Goal: Task Accomplishment & Management: Complete application form

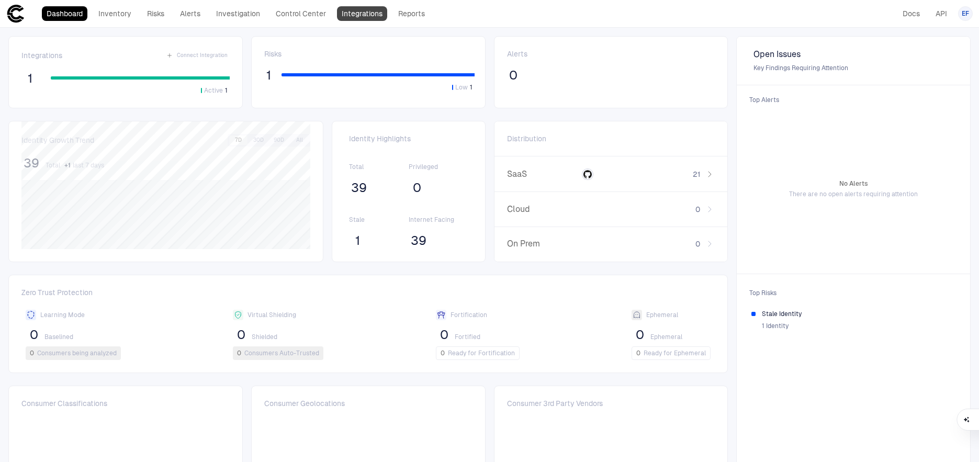
click at [360, 12] on link "Integrations" at bounding box center [362, 13] width 50 height 15
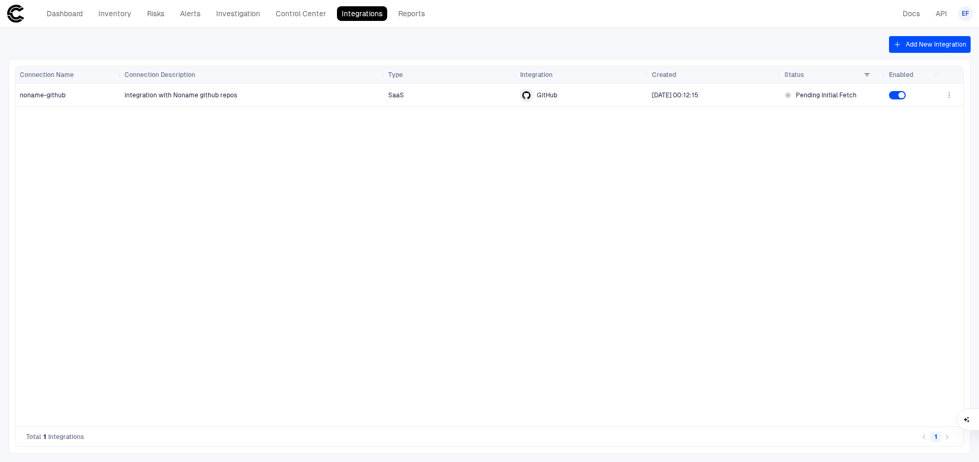
click at [914, 42] on button "Add New Integration" at bounding box center [930, 44] width 82 height 17
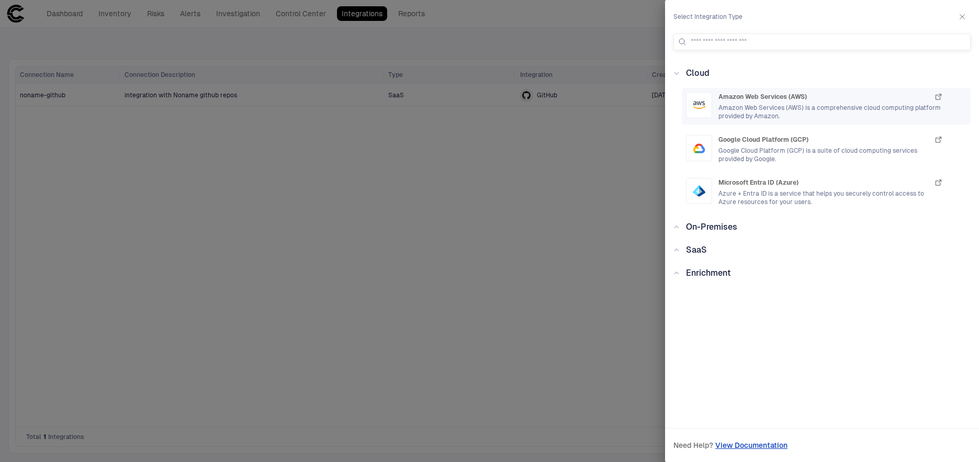
click at [706, 100] on div at bounding box center [699, 105] width 26 height 26
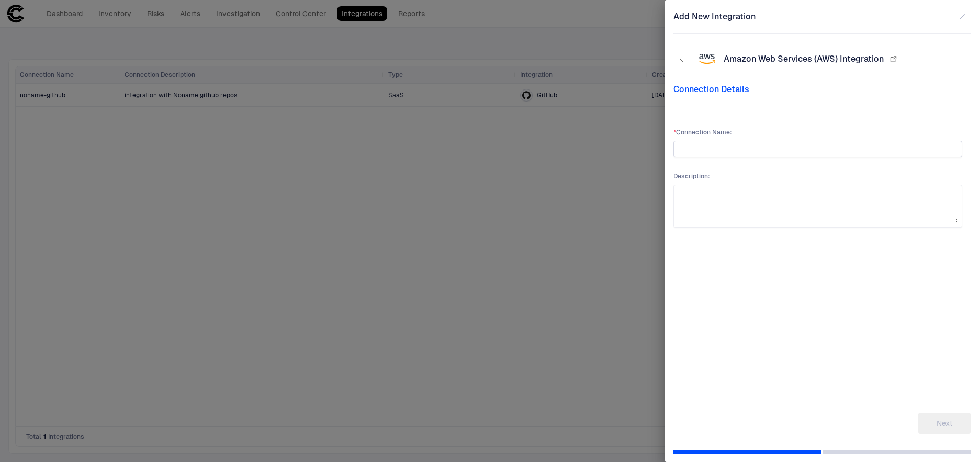
click at [703, 152] on input "text" at bounding box center [817, 149] width 279 height 16
type input "**********"
click at [738, 137] on div "**********" at bounding box center [817, 142] width 289 height 29
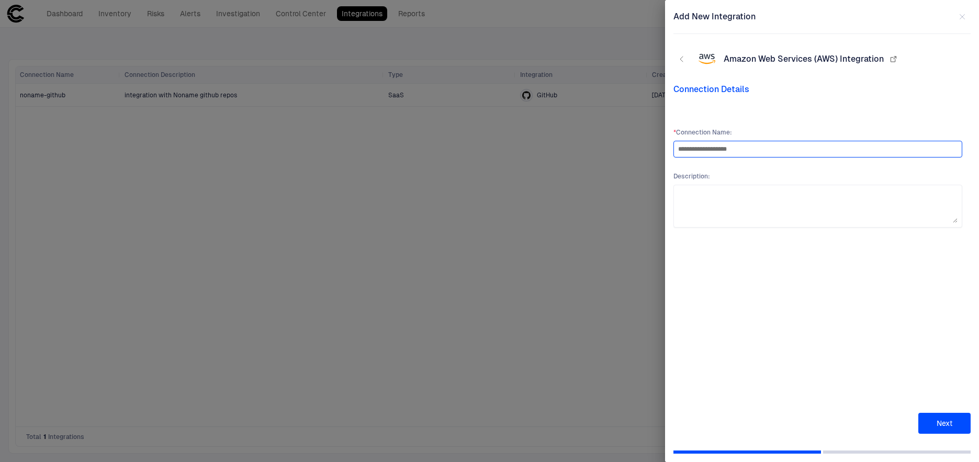
click at [736, 147] on input "**********" at bounding box center [817, 149] width 279 height 16
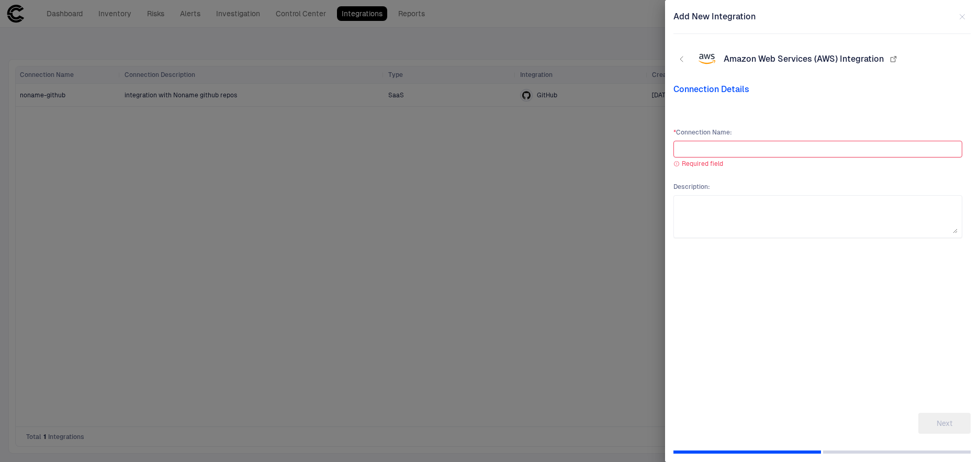
click at [736, 147] on input "text" at bounding box center [817, 149] width 279 height 16
type input "**********"
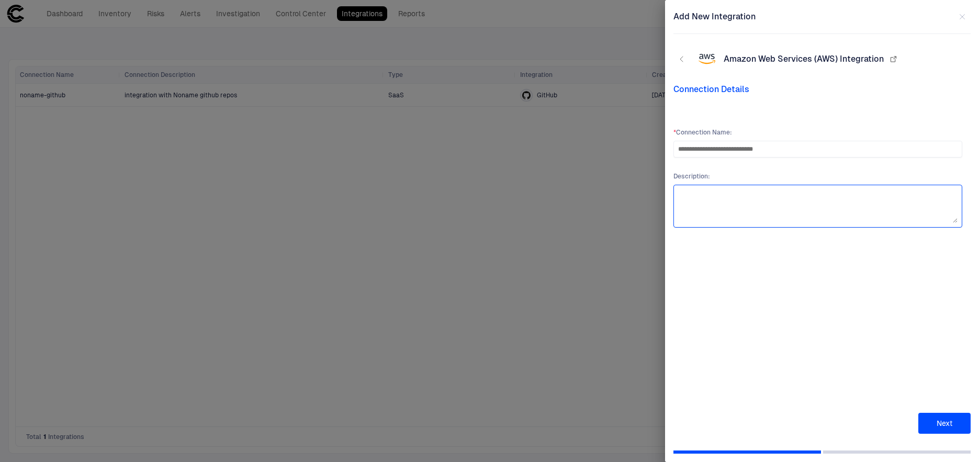
click at [720, 194] on textarea at bounding box center [817, 205] width 279 height 33
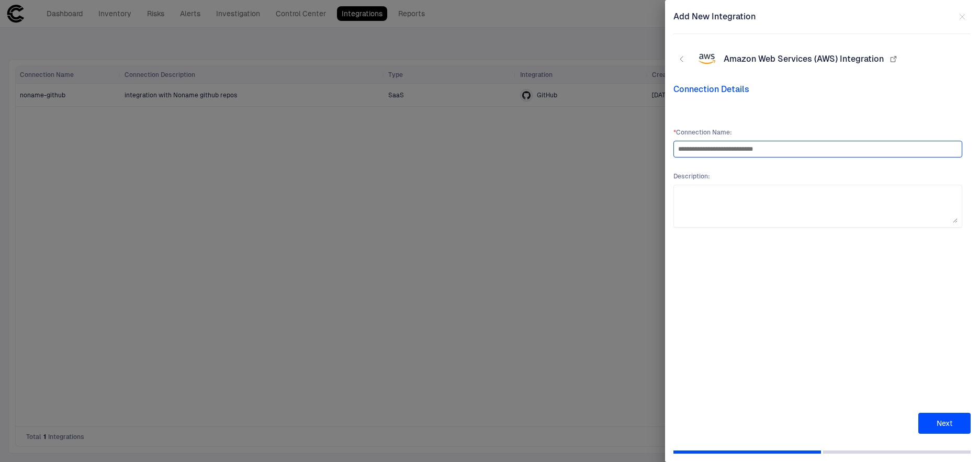
click at [715, 142] on input "**********" at bounding box center [817, 149] width 279 height 16
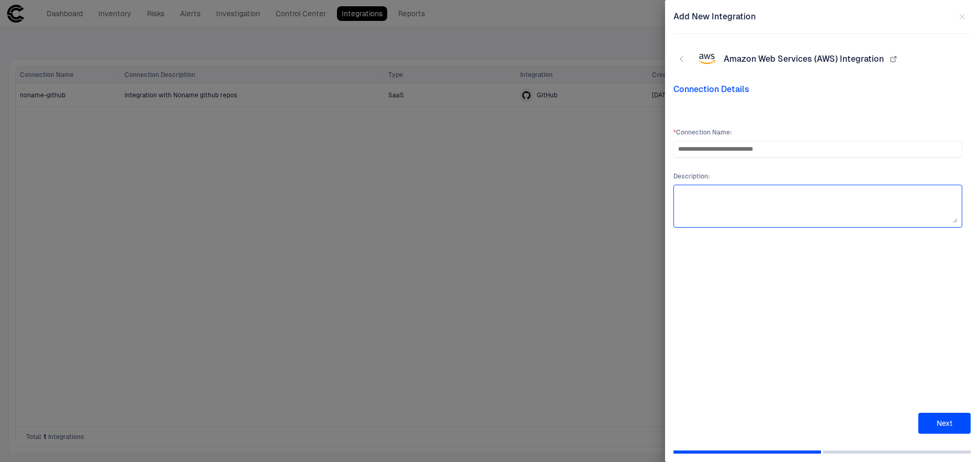
click at [712, 193] on textarea at bounding box center [817, 205] width 279 height 33
paste textarea "**********"
type textarea "**********"
click at [947, 416] on button "Next" at bounding box center [944, 423] width 52 height 21
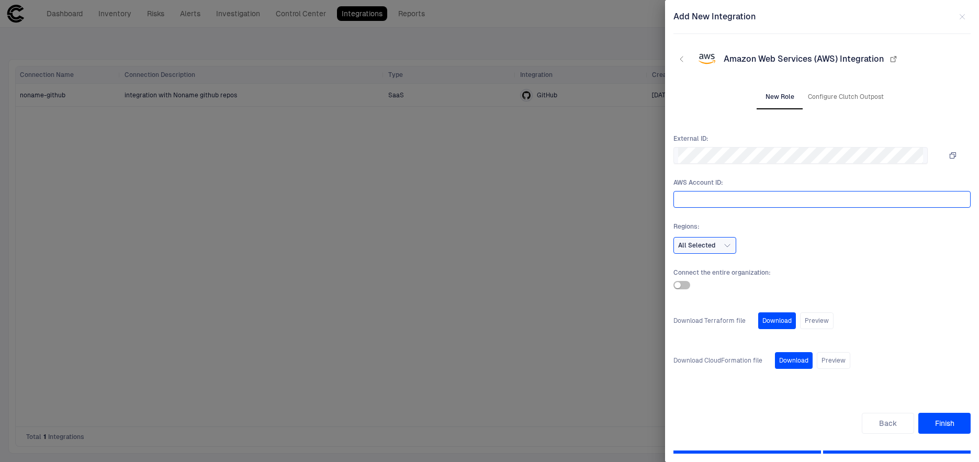
click at [694, 197] on input "text" at bounding box center [820, 199] width 284 height 16
paste input "**********"
type input "**********"
click at [711, 247] on span "All Selected" at bounding box center [696, 245] width 37 height 8
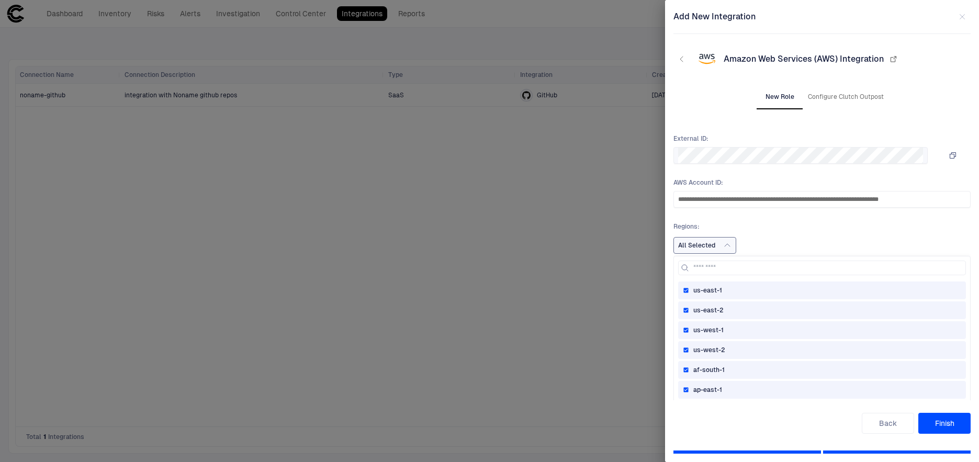
scroll to position [54, 0]
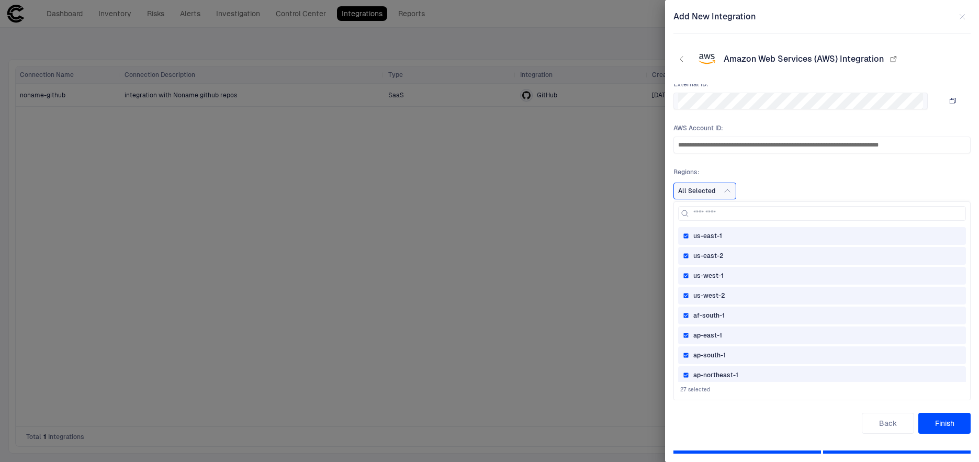
click at [705, 255] on span "us-east-2" at bounding box center [708, 256] width 30 height 8
click at [706, 274] on span "us-west-1" at bounding box center [708, 275] width 30 height 8
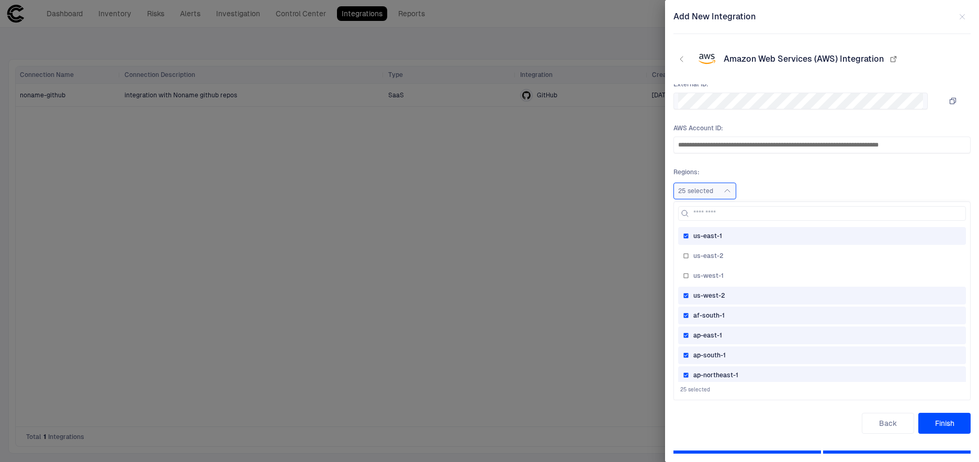
click at [713, 294] on span "us-west-2" at bounding box center [709, 295] width 32 height 8
click at [713, 311] on span "af-south-1" at bounding box center [708, 315] width 31 height 8
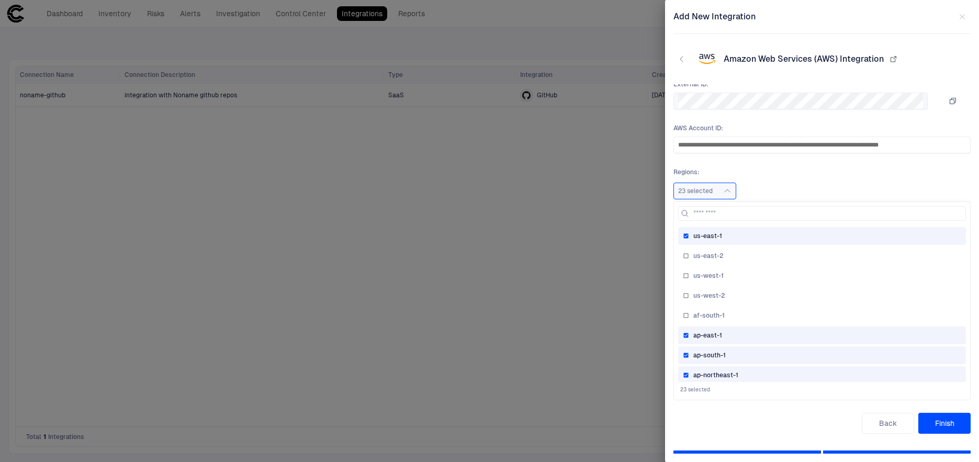
click at [714, 330] on div "ap-east-1" at bounding box center [822, 335] width 288 height 18
click at [714, 358] on span "ap-south-1" at bounding box center [709, 355] width 32 height 8
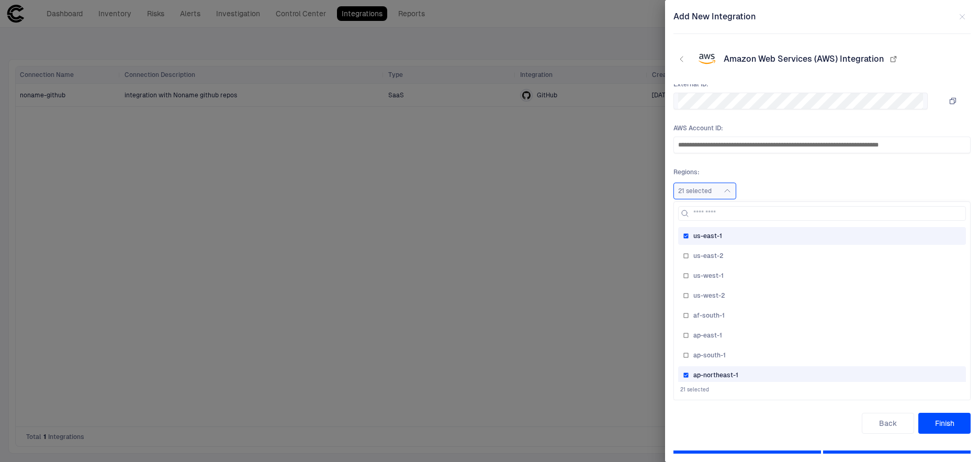
click at [714, 373] on span "ap-northeast-1" at bounding box center [715, 375] width 45 height 8
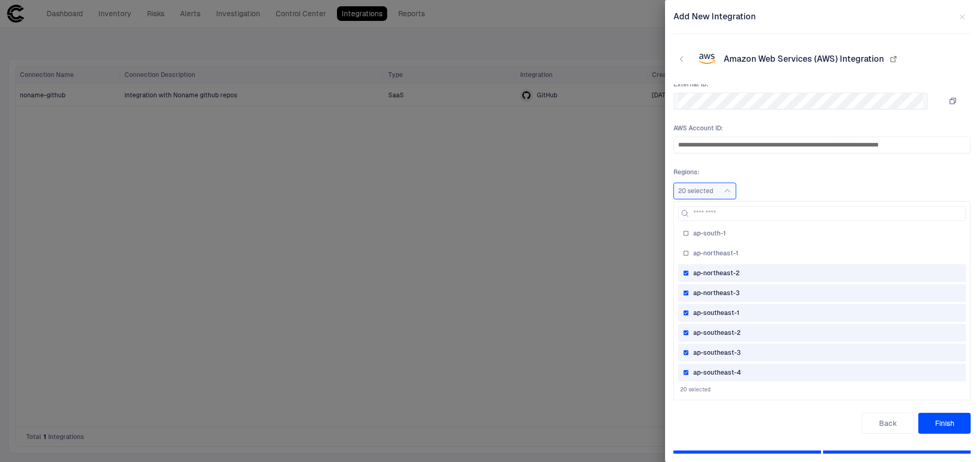
scroll to position [139, 0]
click at [731, 256] on span "ap-northeast-2" at bounding box center [716, 256] width 47 height 8
click at [726, 276] on span "ap-northeast-3" at bounding box center [716, 276] width 47 height 8
click at [726, 298] on span "ap-southeast-1" at bounding box center [716, 296] width 46 height 8
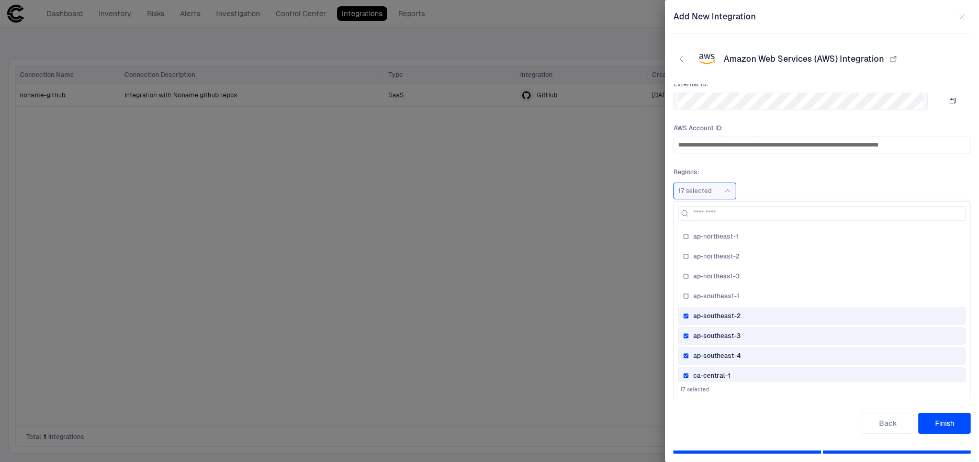
click at [726, 314] on span "ap-southeast-2" at bounding box center [717, 316] width 48 height 8
click at [725, 332] on span "ap-southeast-3" at bounding box center [717, 336] width 48 height 8
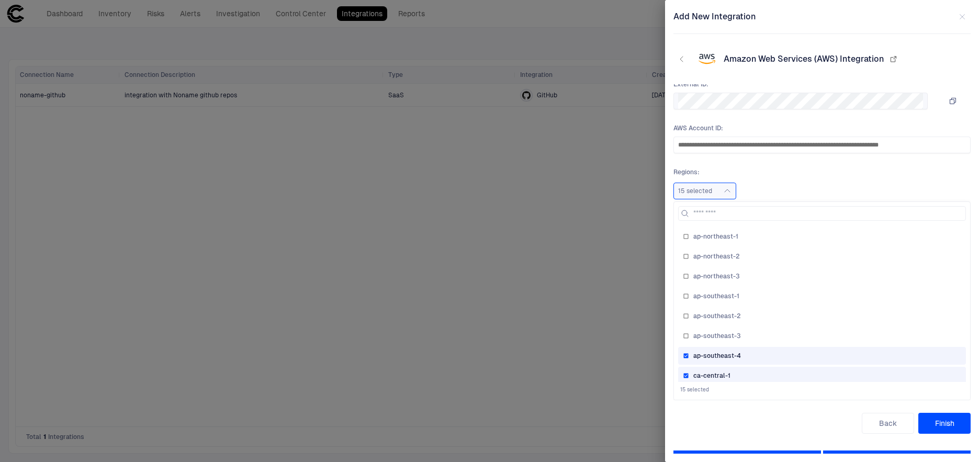
click at [723, 360] on div "ap-southeast-4" at bounding box center [822, 356] width 288 height 18
click at [759, 372] on div "ca-central-1" at bounding box center [822, 375] width 278 height 8
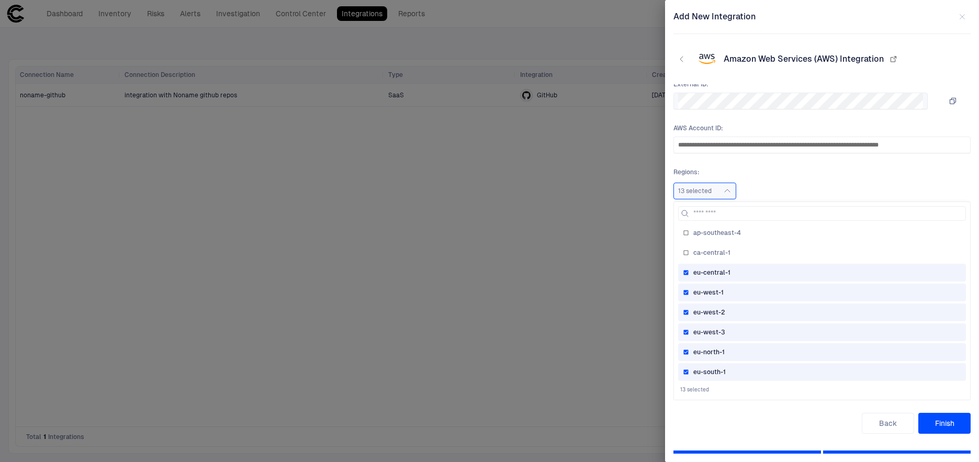
scroll to position [276, 0]
click at [751, 255] on div "eu-central-1" at bounding box center [822, 258] width 278 height 8
click at [747, 280] on div "eu-west-1" at bounding box center [822, 278] width 278 height 8
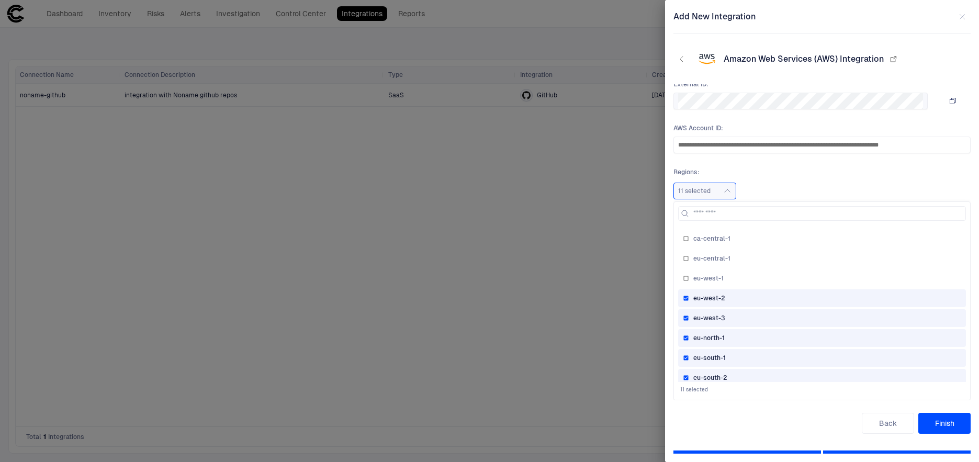
click at [747, 297] on div "eu-west-2" at bounding box center [822, 298] width 278 height 8
click at [747, 322] on div "eu-west-3" at bounding box center [822, 318] width 278 height 8
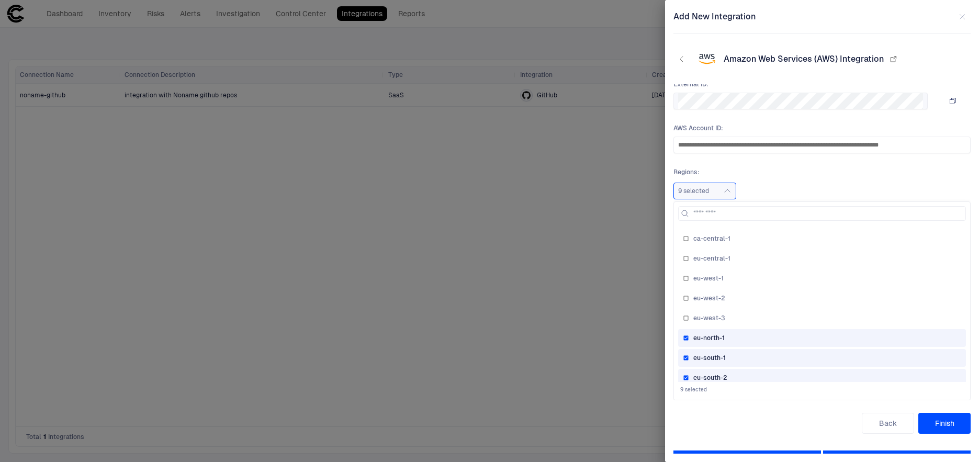
click at [745, 339] on div "eu-north-1" at bounding box center [822, 338] width 278 height 8
click at [745, 359] on div "eu-south-1" at bounding box center [822, 358] width 278 height 8
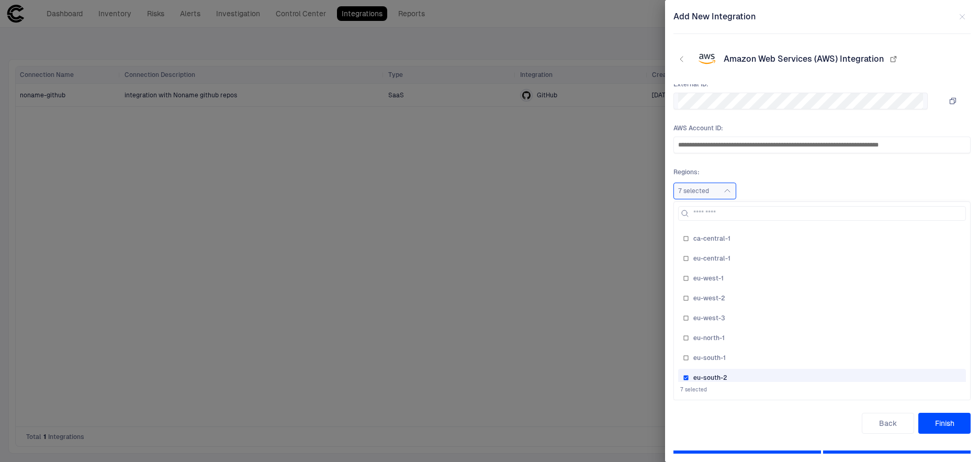
click at [746, 373] on div "eu-south-2" at bounding box center [822, 377] width 278 height 8
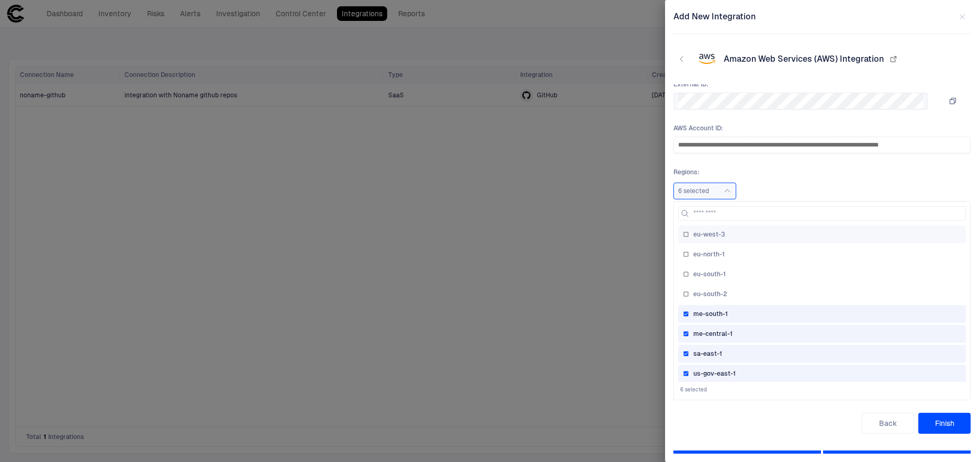
scroll to position [382, 0]
click at [752, 292] on div "me-south-1" at bounding box center [822, 291] width 278 height 8
click at [751, 310] on div "me-central-1" at bounding box center [822, 311] width 278 height 8
click at [751, 331] on div "sa-east-1" at bounding box center [822, 331] width 278 height 8
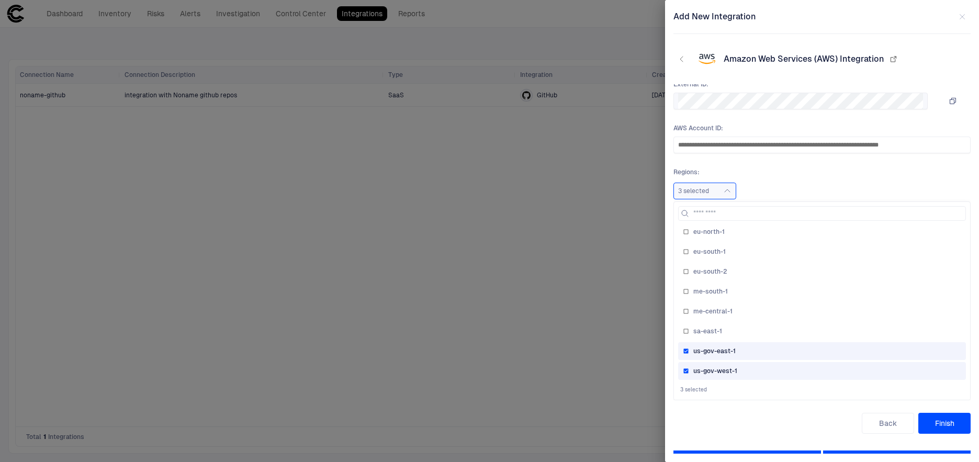
click at [751, 355] on div "us-gov-east-1" at bounding box center [822, 351] width 278 height 8
click at [752, 370] on div "us-gov-west-1" at bounding box center [822, 371] width 278 height 8
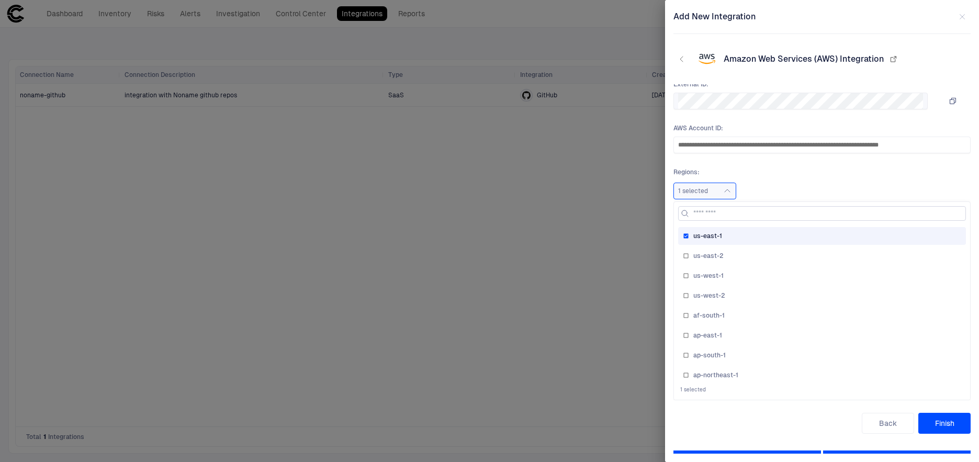
scroll to position [0, 0]
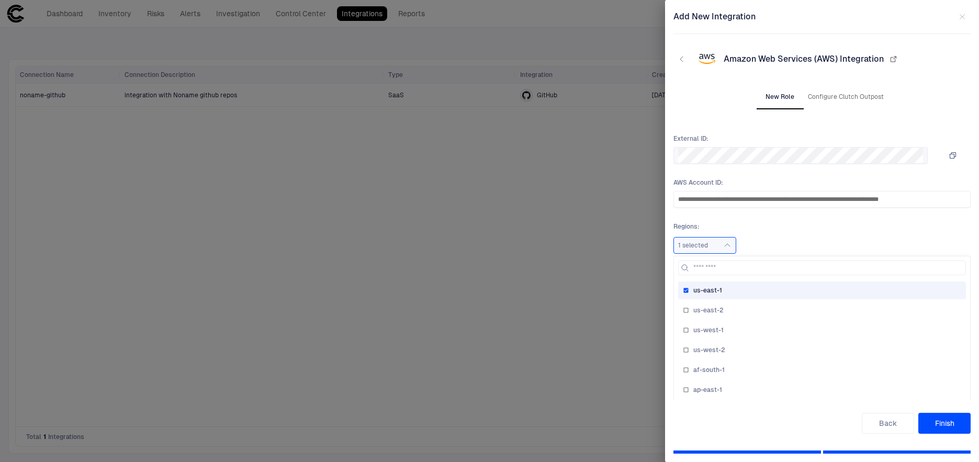
click at [939, 417] on button "Finish" at bounding box center [944, 423] width 52 height 21
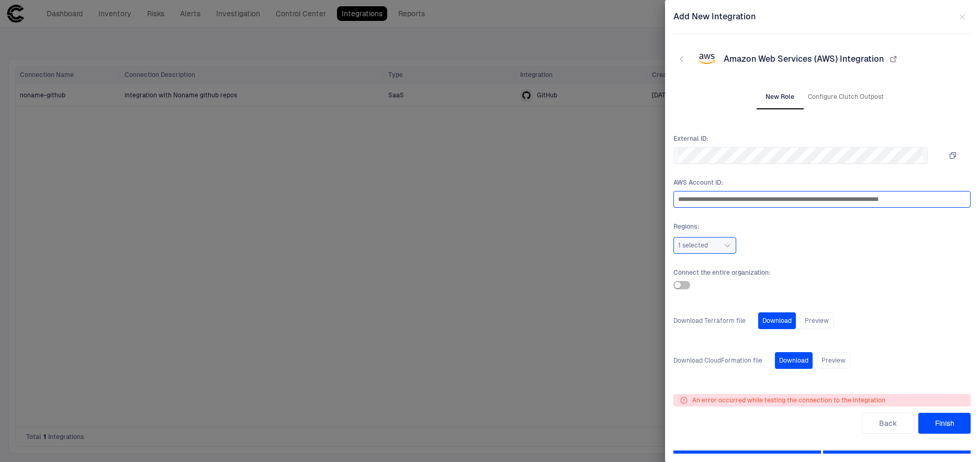
click at [855, 203] on input "**********" at bounding box center [820, 199] width 284 height 16
paste input "**********"
type input "**********"
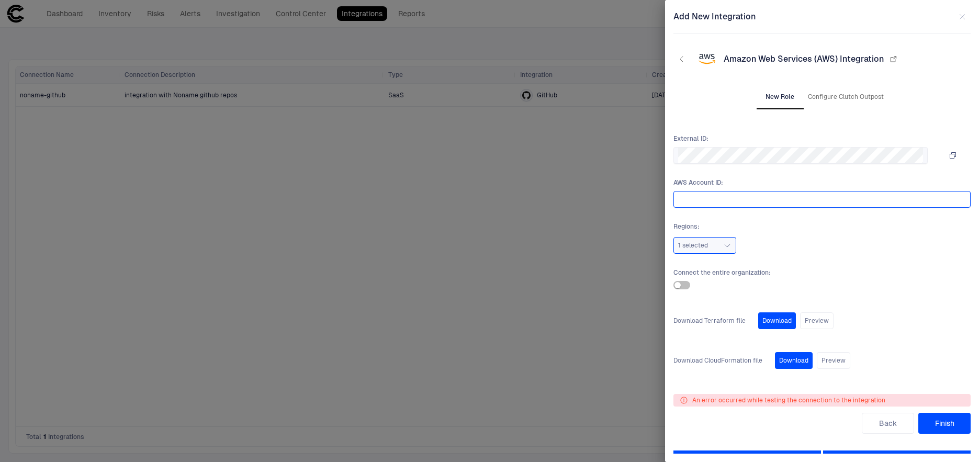
click at [709, 206] on input "text" at bounding box center [820, 199] width 284 height 16
paste input "**********"
type input "**********"
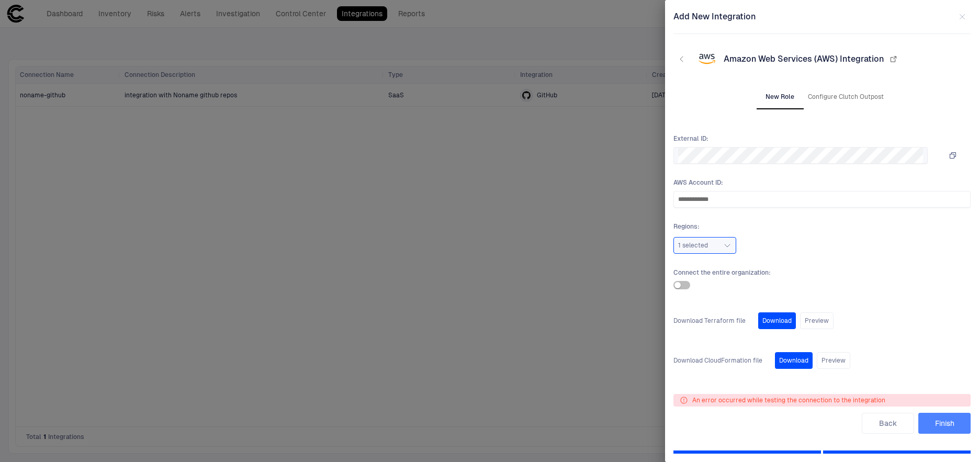
click at [942, 429] on button "Finish" at bounding box center [944, 423] width 52 height 21
click at [651, 342] on div at bounding box center [489, 231] width 979 height 462
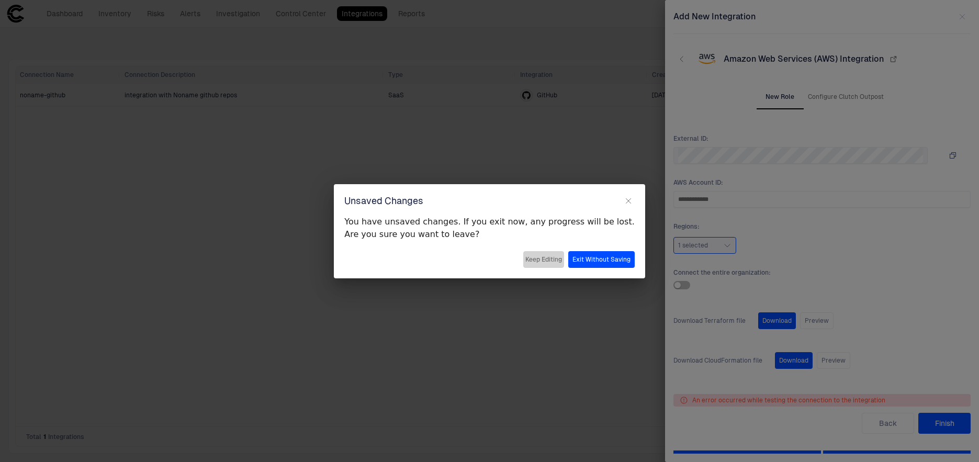
click at [539, 255] on button "Keep Editing" at bounding box center [543, 259] width 41 height 17
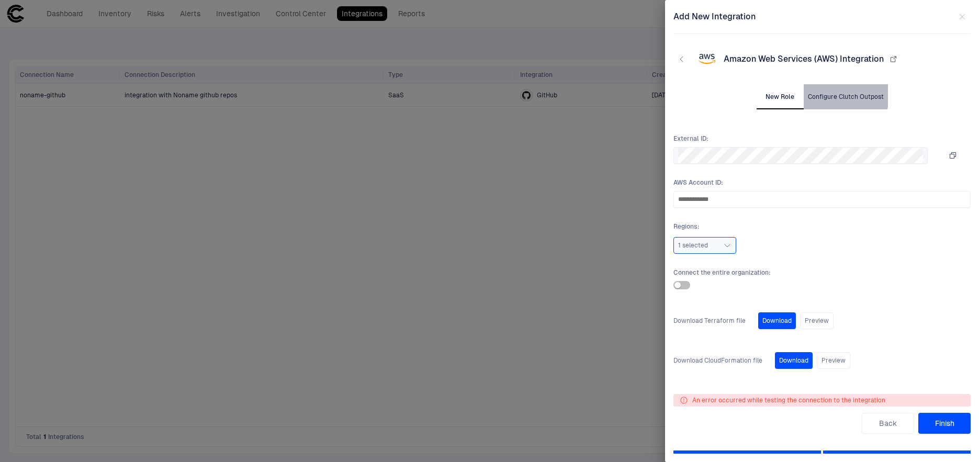
click at [809, 84] on button "Configure Clutch Outpost" at bounding box center [845, 96] width 84 height 25
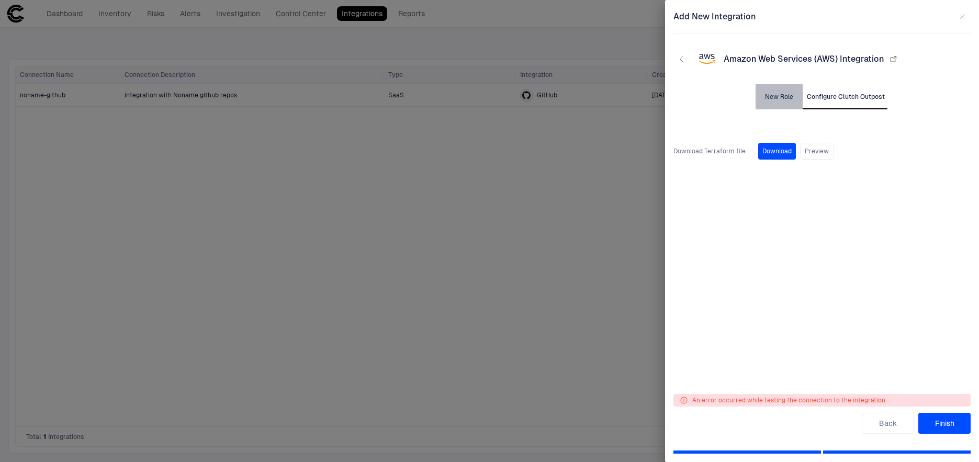
click at [775, 100] on button "New Role" at bounding box center [778, 96] width 47 height 25
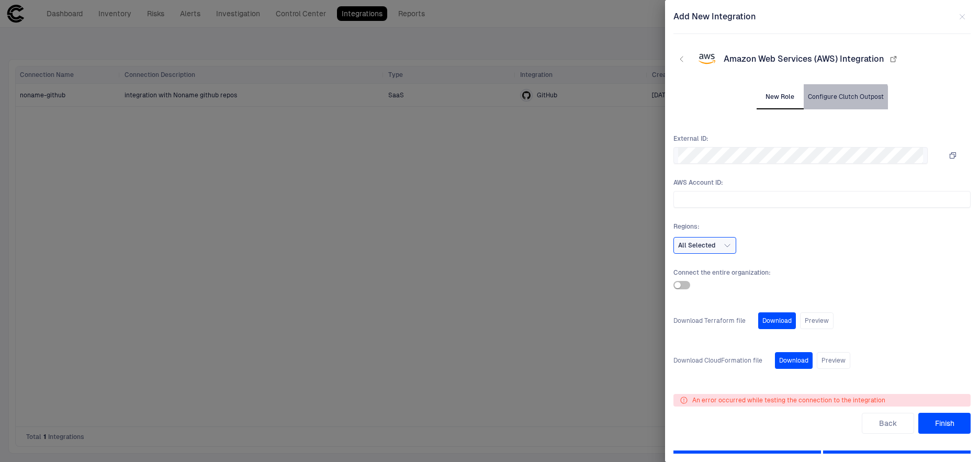
click at [835, 104] on button "Configure Clutch Outpost" at bounding box center [845, 96] width 84 height 25
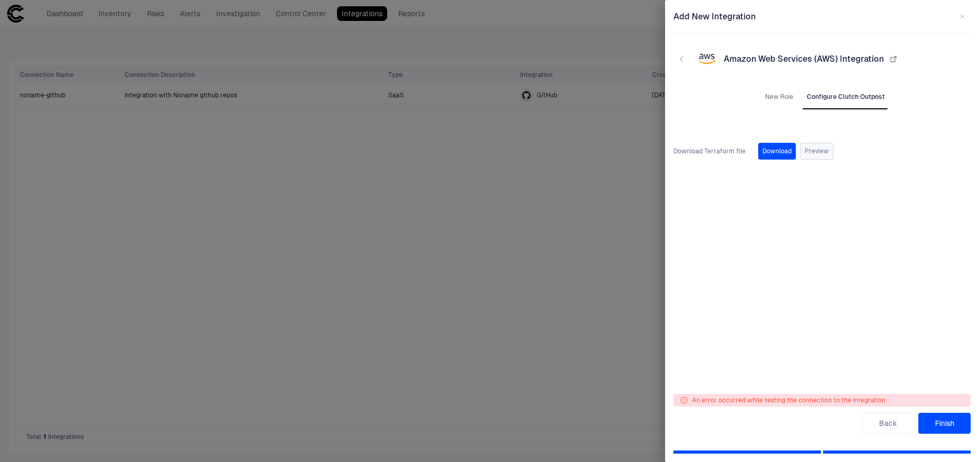
click at [811, 154] on button "Preview" at bounding box center [816, 151] width 33 height 17
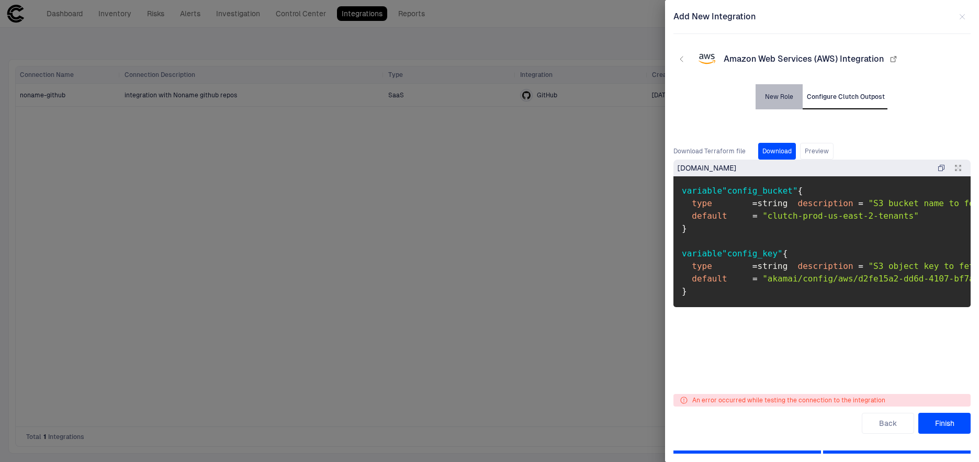
click at [782, 101] on button "New Role" at bounding box center [778, 96] width 47 height 25
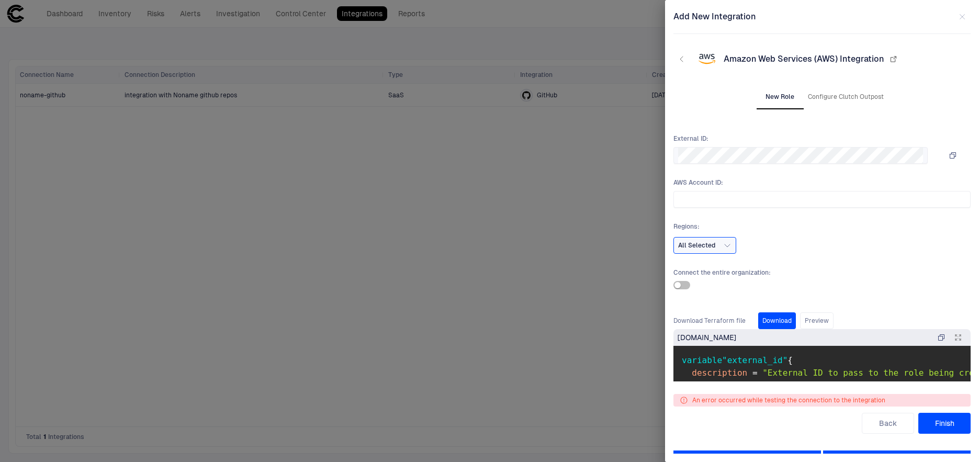
click at [776, 91] on button "New Role" at bounding box center [779, 96] width 47 height 25
click at [719, 201] on input "text" at bounding box center [822, 199] width 288 height 16
type input "**********"
click at [711, 247] on span "All Selected" at bounding box center [696, 245] width 37 height 8
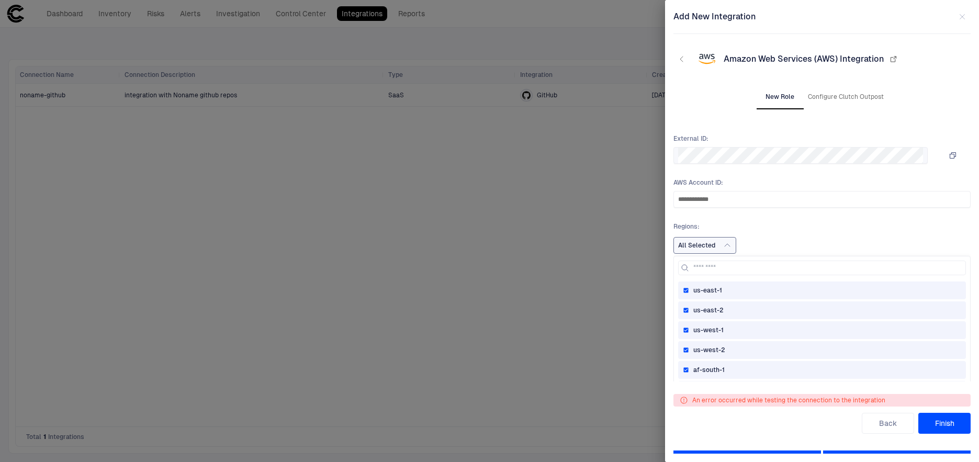
scroll to position [135, 0]
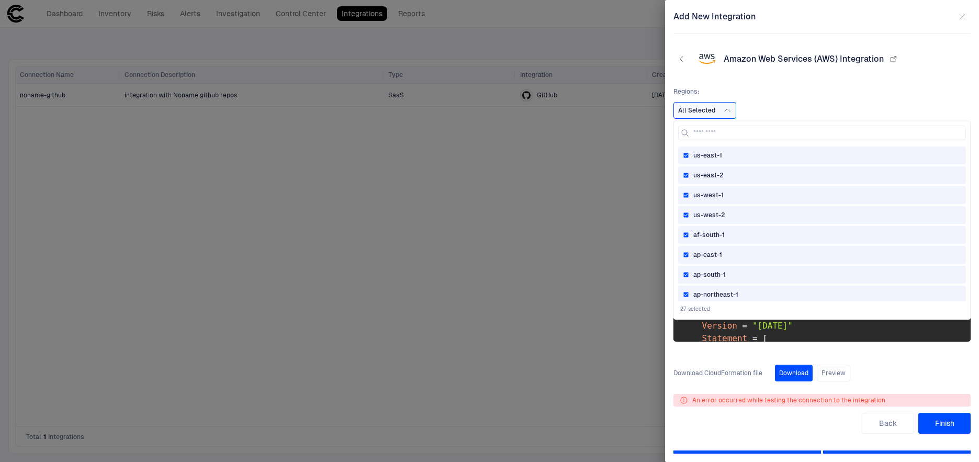
click at [709, 259] on div "ap-east-1" at bounding box center [822, 255] width 288 height 18
click at [709, 230] on div "af-south-1" at bounding box center [822, 235] width 288 height 18
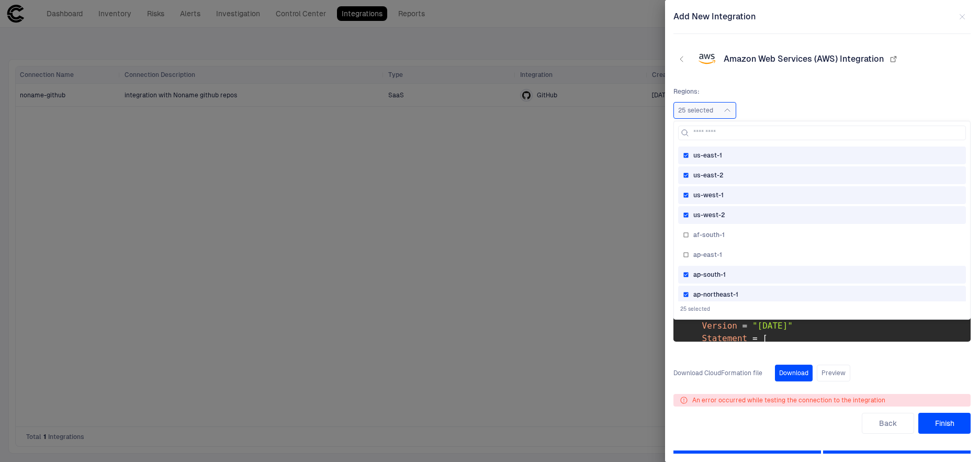
click at [709, 201] on div "us-west-1" at bounding box center [822, 195] width 288 height 18
click at [709, 181] on div "us-east-2" at bounding box center [822, 175] width 288 height 18
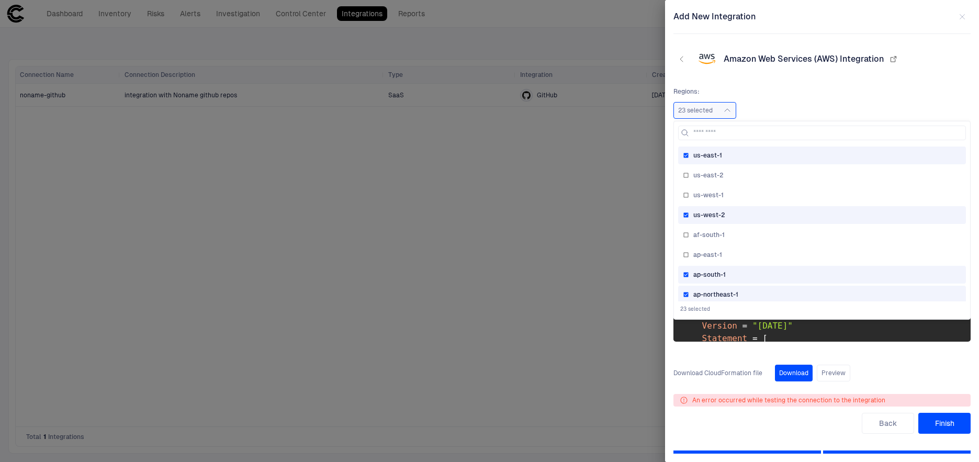
click at [703, 218] on span "us-west-2" at bounding box center [709, 215] width 32 height 8
click at [703, 278] on span "ap-south-1" at bounding box center [709, 274] width 32 height 8
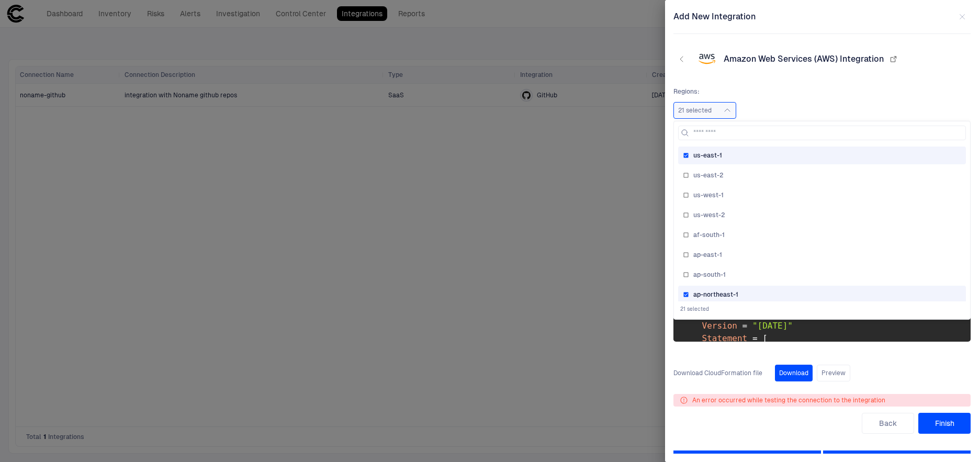
click at [703, 292] on span "ap-northeast-1" at bounding box center [715, 294] width 45 height 8
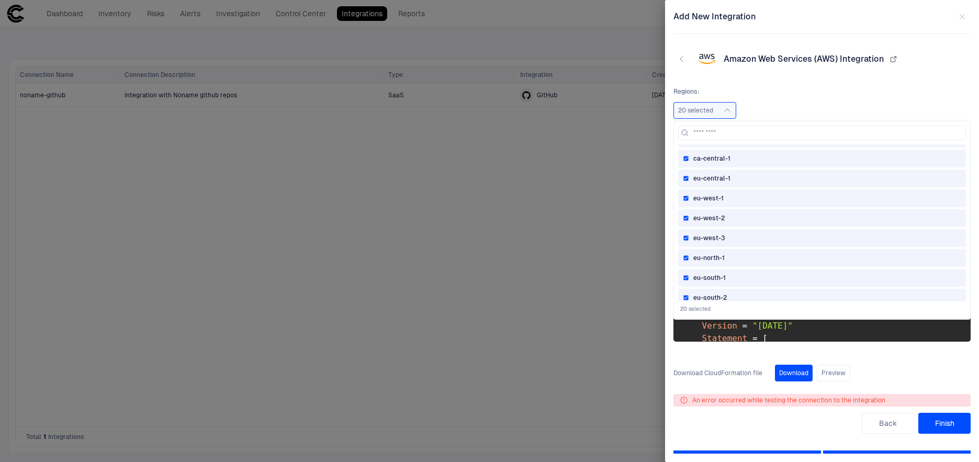
scroll to position [382, 0]
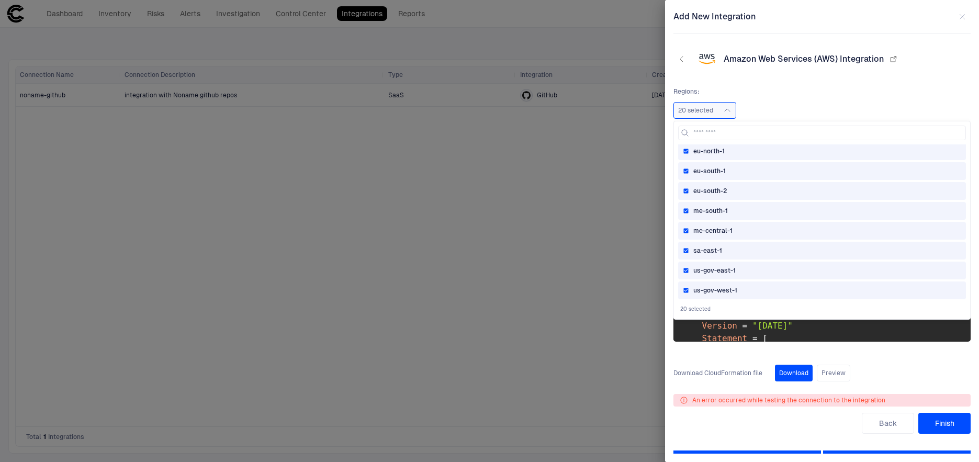
click at [703, 291] on span "us-gov-west-1" at bounding box center [715, 290] width 44 height 8
drag, startPoint x: 704, startPoint y: 260, endPoint x: 704, endPoint y: 236, distance: 23.5
click at [704, 260] on div "us-east-1 us-east-2 us-west-1 us-west-2 af-south-1 [GEOGRAPHIC_DATA]-east-1 [GE…" at bounding box center [822, 222] width 288 height 157
click at [704, 235] on div "me-central-1" at bounding box center [822, 231] width 288 height 18
click at [704, 255] on div "sa-east-1" at bounding box center [822, 251] width 288 height 18
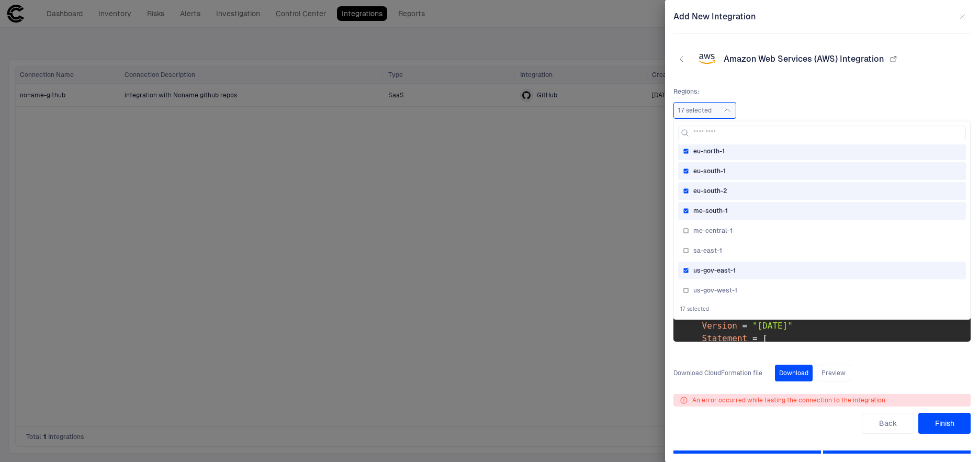
click at [704, 263] on div "us-gov-east-1" at bounding box center [822, 271] width 288 height 18
click at [705, 213] on span "me-south-1" at bounding box center [710, 211] width 35 height 8
click at [705, 184] on div "eu-south-2" at bounding box center [822, 191] width 288 height 18
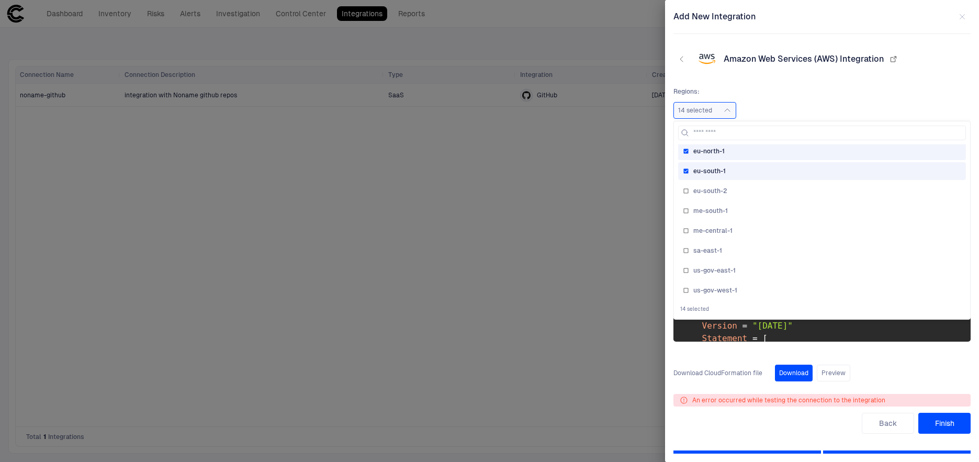
click at [705, 171] on span "eu-south-1" at bounding box center [709, 171] width 32 height 8
click at [705, 152] on span "eu-north-1" at bounding box center [708, 151] width 31 height 8
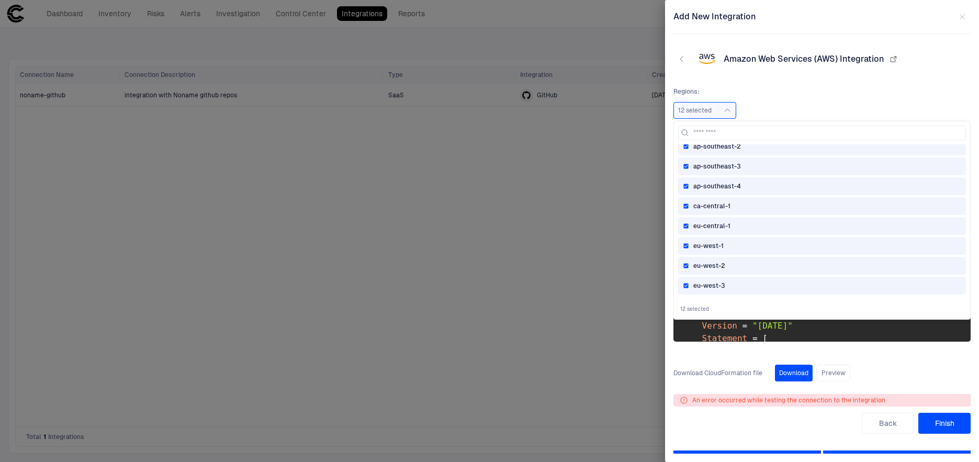
scroll to position [208, 0]
click at [708, 201] on span "ap-southeast-4" at bounding box center [717, 205] width 48 height 8
click at [706, 225] on span "ca-central-1" at bounding box center [711, 225] width 37 height 8
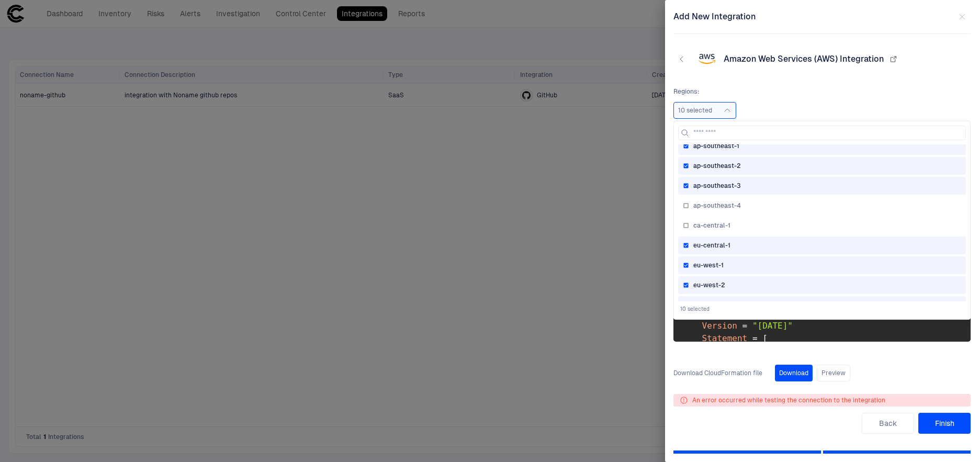
click at [706, 243] on span "eu-central-1" at bounding box center [711, 245] width 37 height 8
click at [705, 269] on span "eu-west-1" at bounding box center [708, 265] width 30 height 8
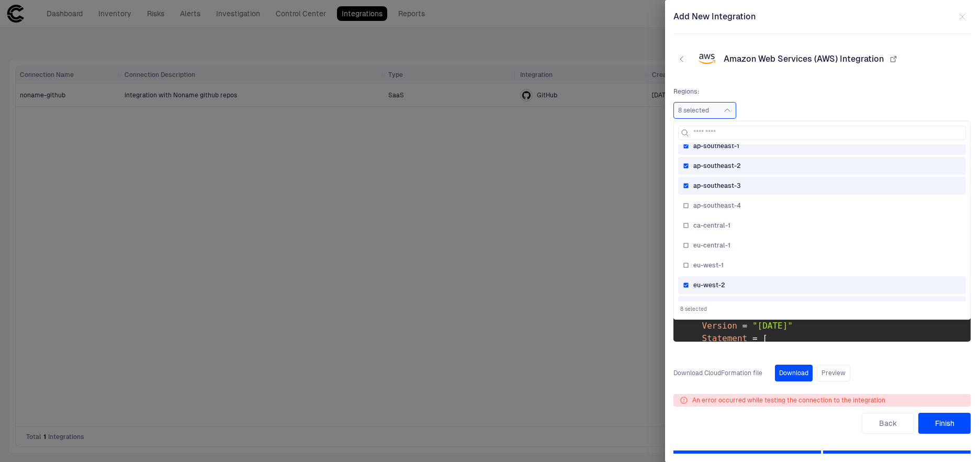
click at [703, 281] on span "eu-west-2" at bounding box center [709, 285] width 32 height 8
click at [709, 190] on div "ap-southeast-3" at bounding box center [822, 186] width 288 height 18
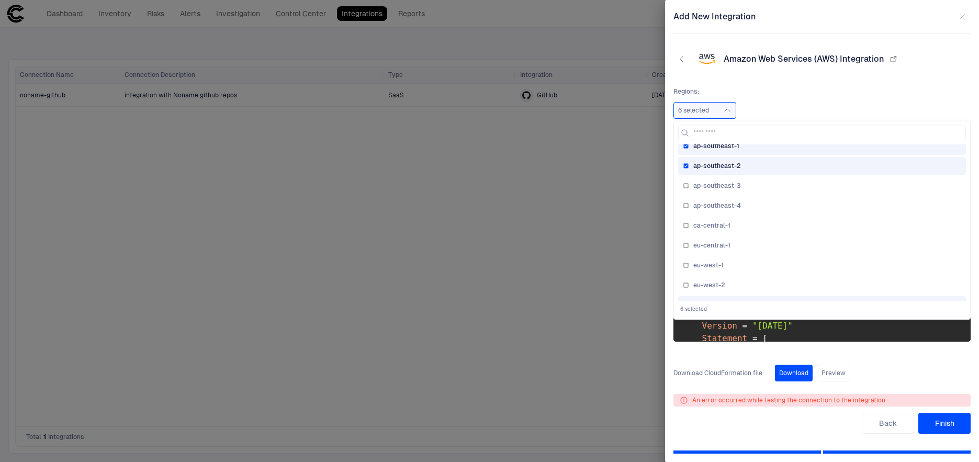
click at [709, 162] on span "ap-southeast-2" at bounding box center [717, 166] width 48 height 8
click at [709, 146] on span "ap-southeast-1" at bounding box center [716, 146] width 46 height 8
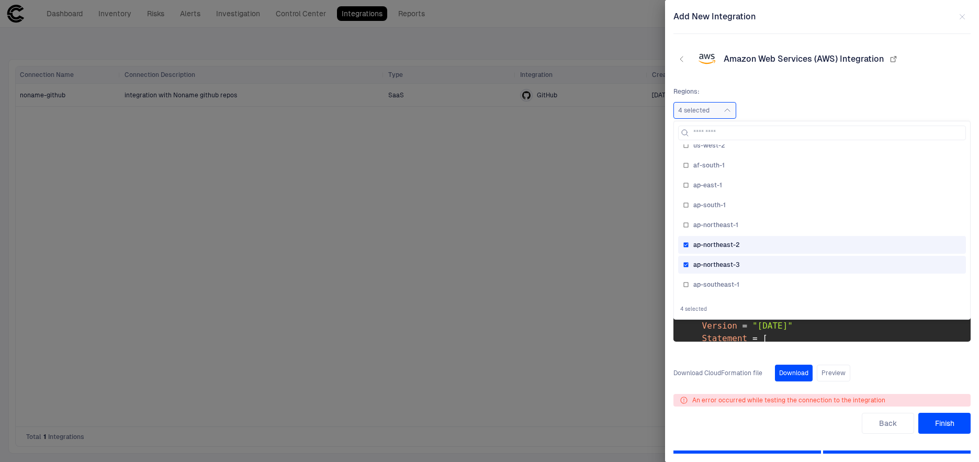
scroll to position [58, 0]
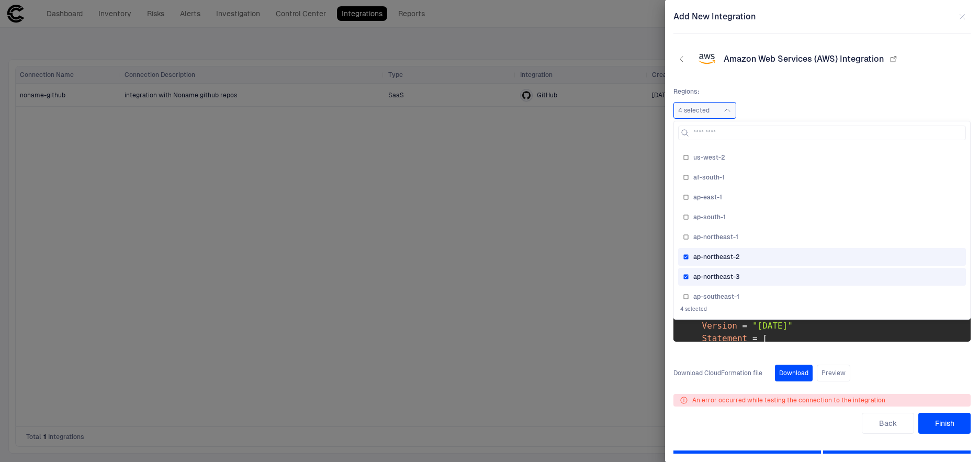
click at [710, 262] on div "ap-northeast-2" at bounding box center [822, 257] width 288 height 18
click at [709, 278] on span "ap-northeast-3" at bounding box center [716, 277] width 47 height 8
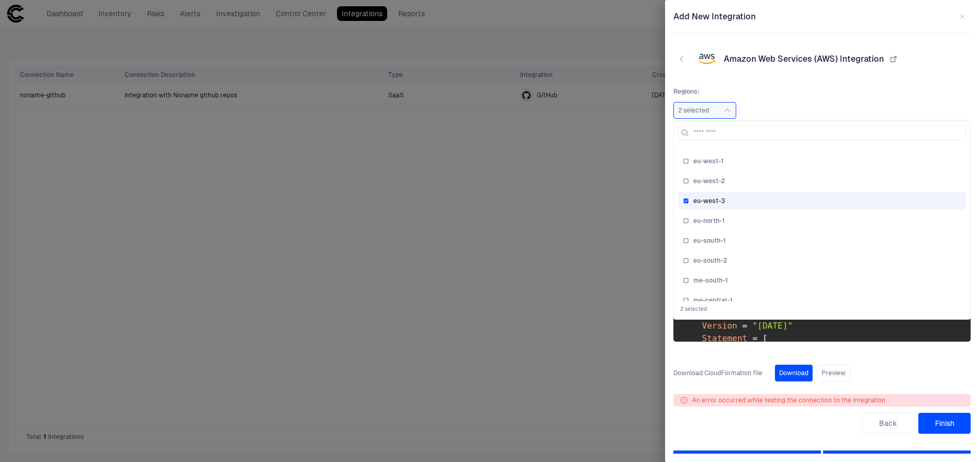
scroll to position [310, 0]
click at [709, 202] on span "eu-west-3" at bounding box center [709, 203] width 32 height 8
click at [765, 447] on div "Add New Integration Amazon Web Services (AWS) Integration New Role Configure Cl…" at bounding box center [822, 231] width 314 height 462
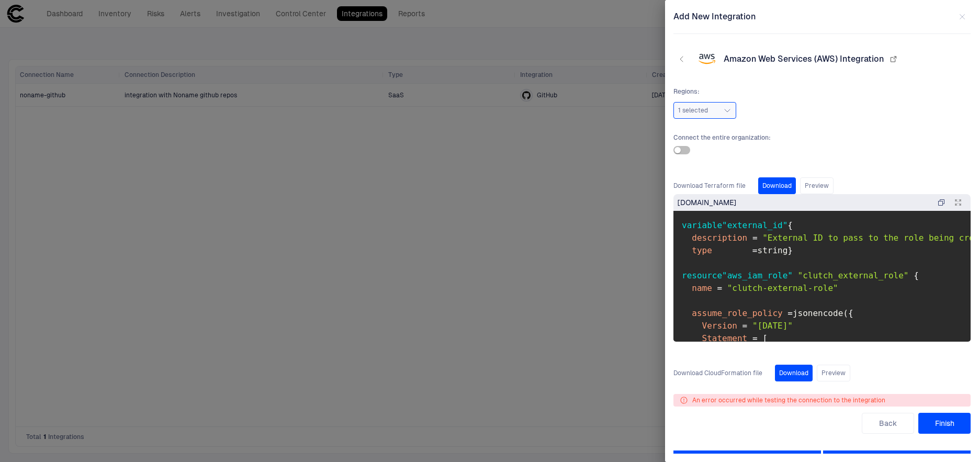
click at [748, 451] on div at bounding box center [747, 451] width 148 height 3
click at [745, 446] on div "Add New Integration Amazon Web Services (AWS) Integration New Role Configure Cl…" at bounding box center [822, 231] width 314 height 462
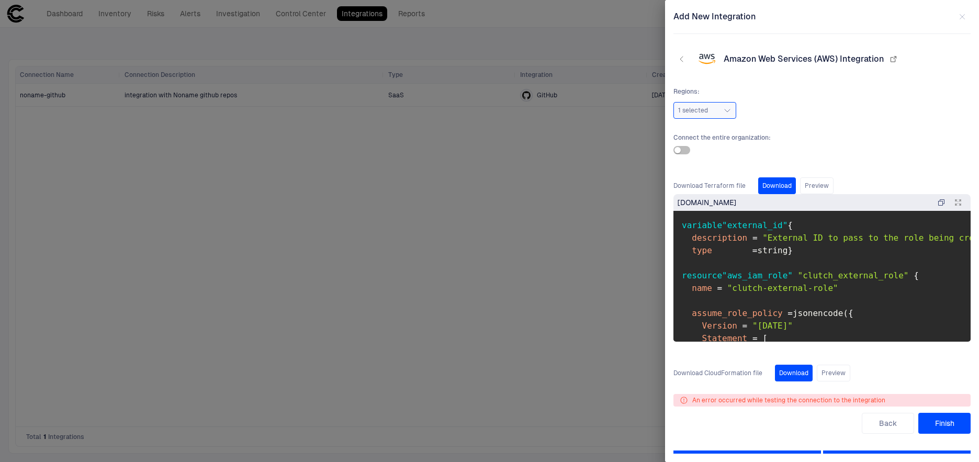
click at [745, 446] on div "Add New Integration Amazon Web Services (AWS) Integration New Role Configure Cl…" at bounding box center [822, 231] width 314 height 462
click at [962, 200] on button "button" at bounding box center [957, 202] width 17 height 17
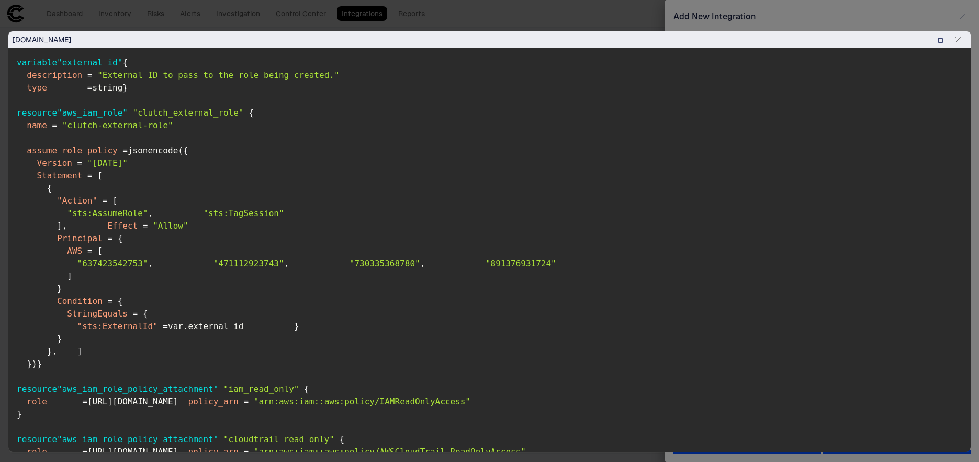
click at [958, 38] on icon "button" at bounding box center [958, 40] width 8 height 8
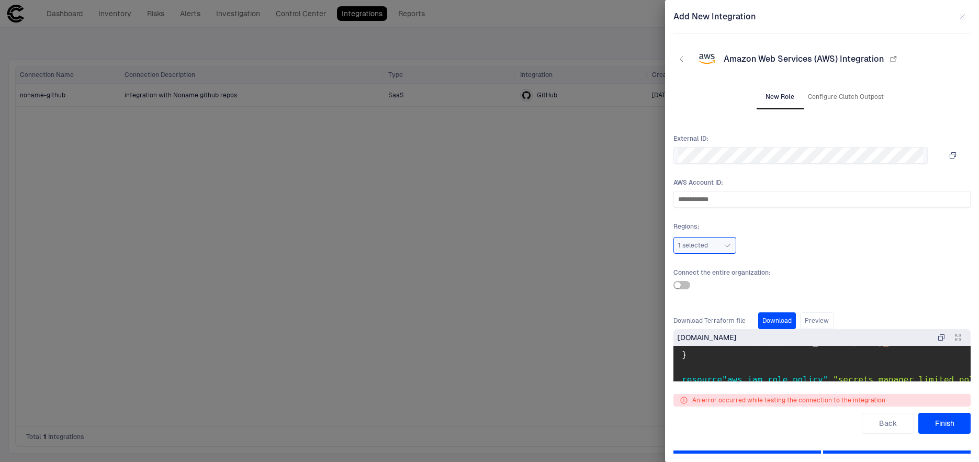
scroll to position [549, 0]
click at [824, 282] on div at bounding box center [821, 285] width 297 height 8
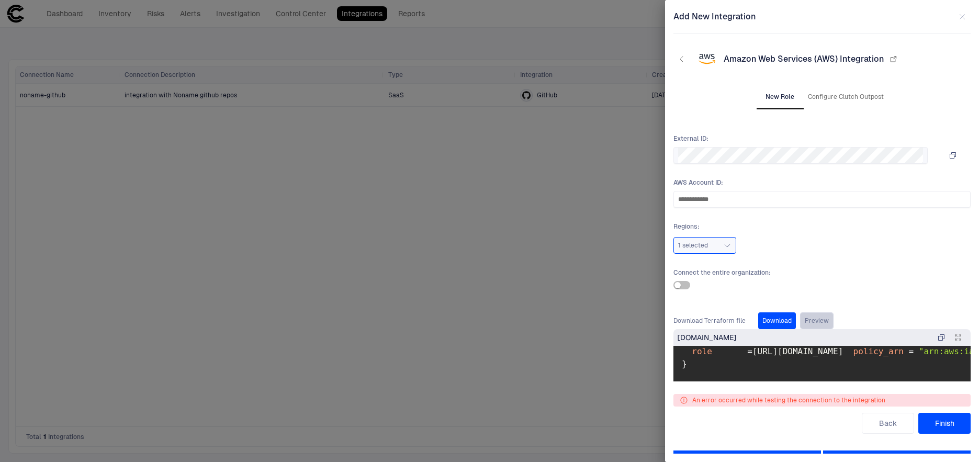
click at [811, 323] on button "Preview" at bounding box center [816, 320] width 33 height 17
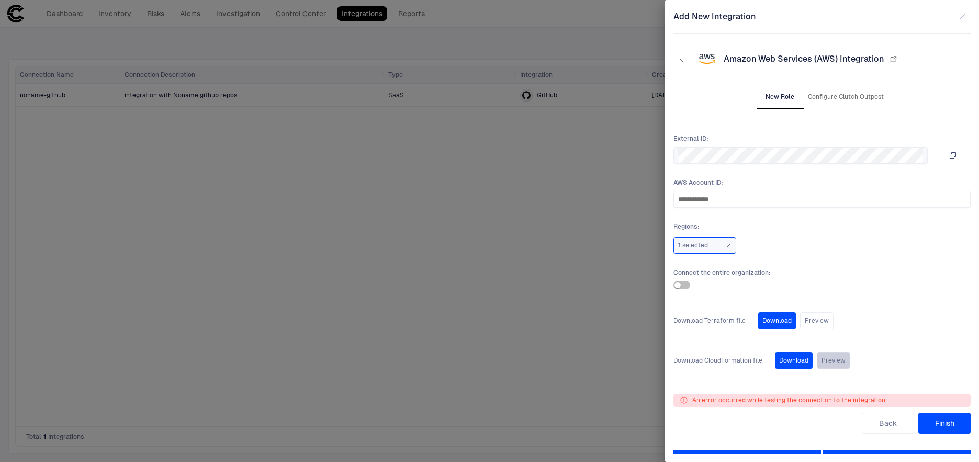
click at [830, 352] on button "Preview" at bounding box center [833, 360] width 33 height 17
click at [830, 355] on button "Preview" at bounding box center [833, 360] width 33 height 17
click at [947, 426] on button "Finish" at bounding box center [944, 423] width 52 height 21
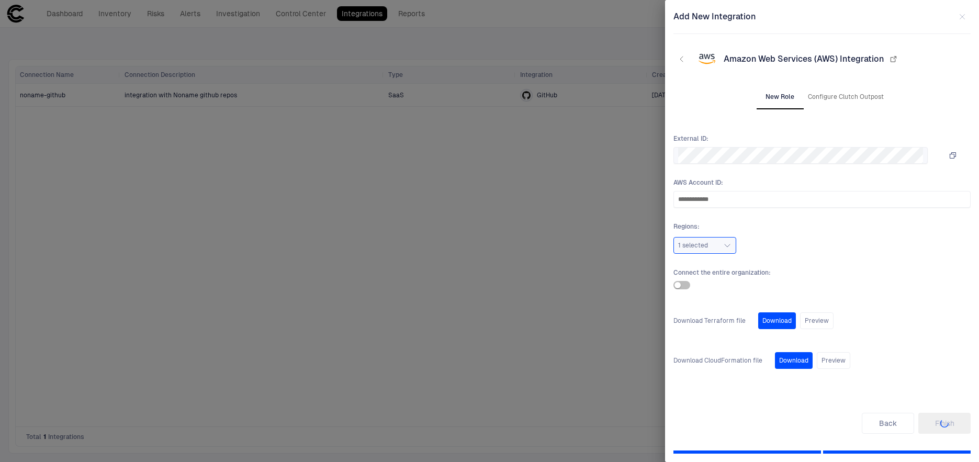
click at [907, 336] on div "**********" at bounding box center [821, 267] width 297 height 266
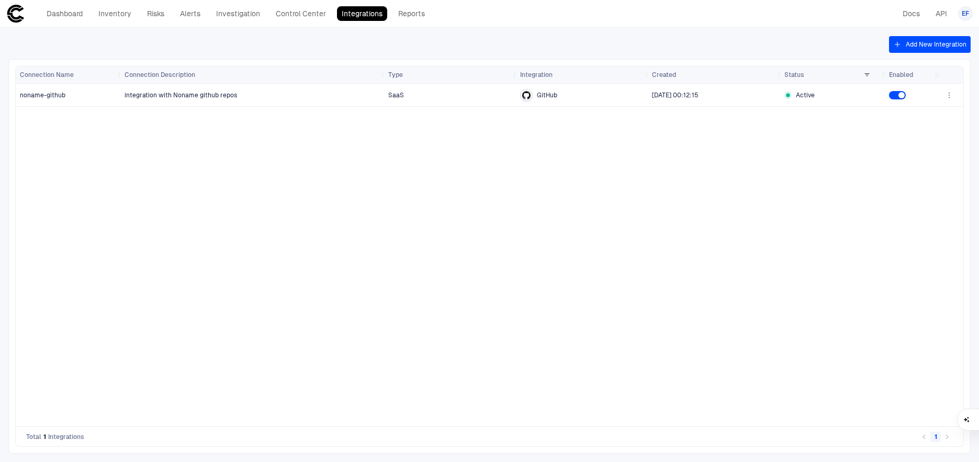
click at [929, 48] on button "Add New Integration" at bounding box center [930, 44] width 82 height 17
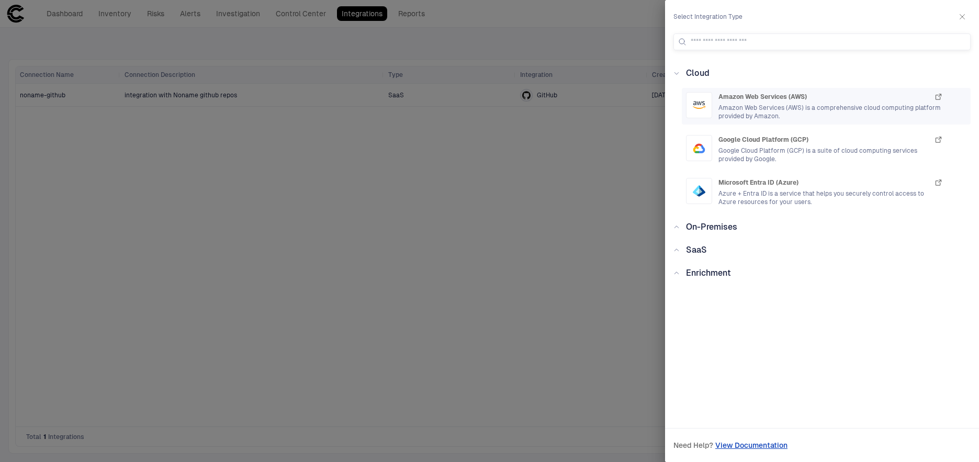
click at [751, 103] on div "Amazon Web Services (AWS) Amazon Web Services (AWS) is a comprehensive cloud co…" at bounding box center [830, 106] width 224 height 28
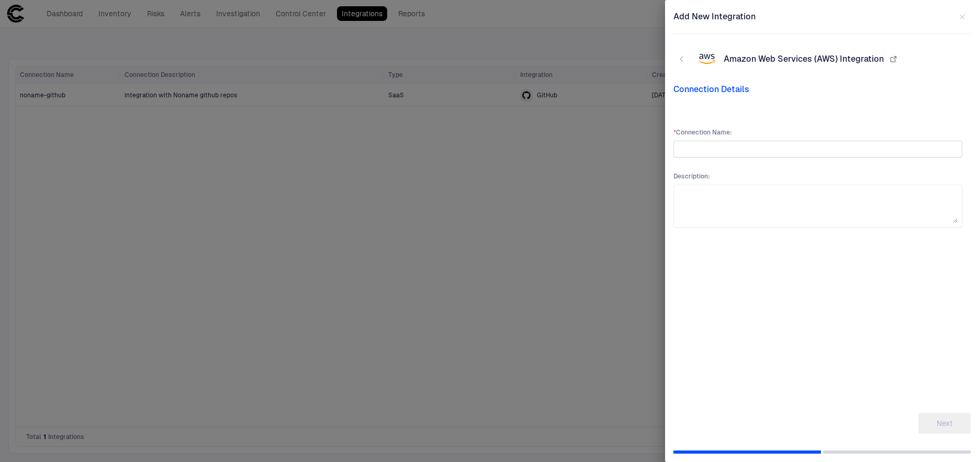
click at [710, 149] on input "text" at bounding box center [817, 149] width 279 height 16
type input "**********"
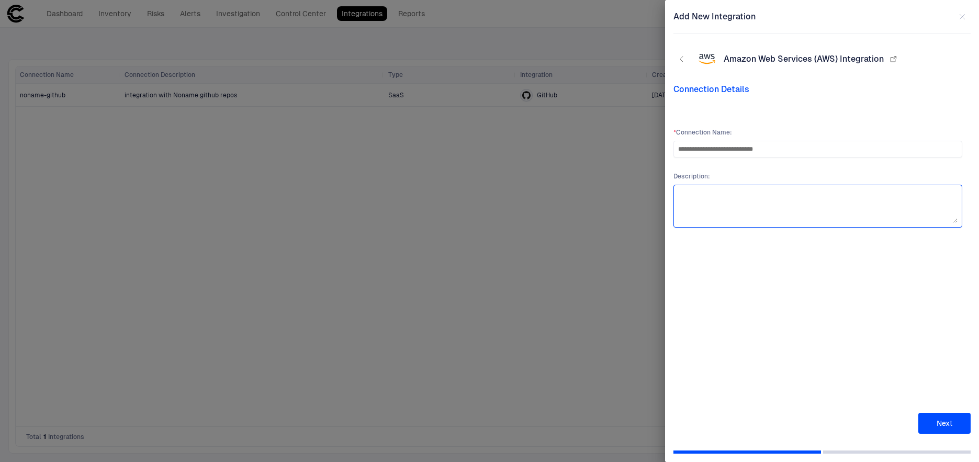
click at [739, 190] on textarea at bounding box center [817, 205] width 279 height 33
paste textarea "**********"
type textarea "**********"
click at [946, 419] on button "Next" at bounding box center [944, 423] width 52 height 21
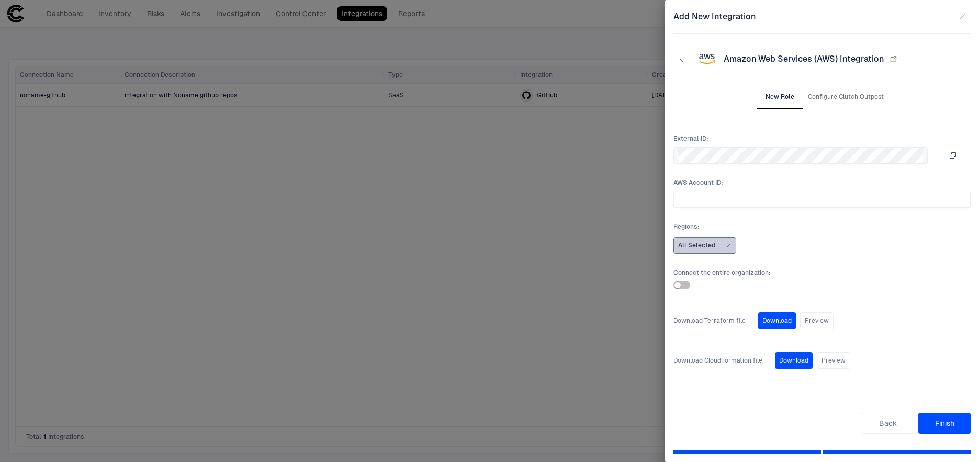
click at [696, 242] on span "All Selected" at bounding box center [696, 245] width 37 height 8
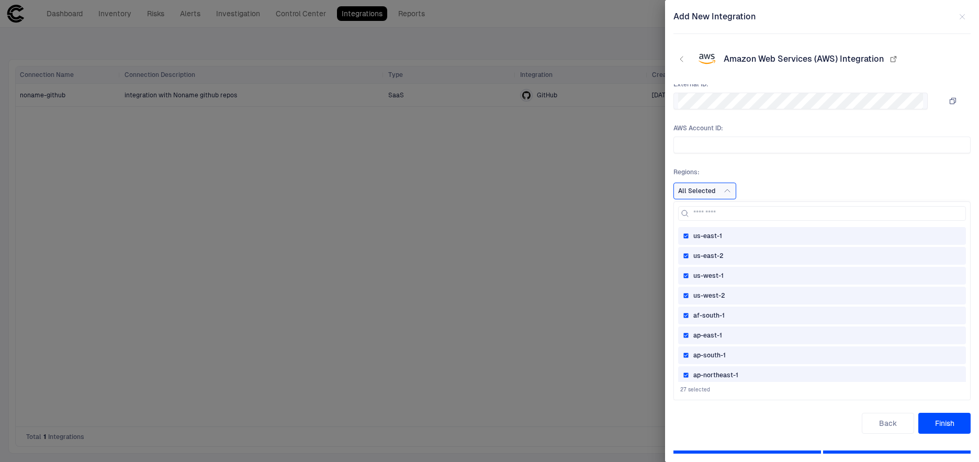
click at [734, 252] on div "us-east-2" at bounding box center [822, 256] width 278 height 8
click at [733, 276] on div "us-west-1" at bounding box center [822, 275] width 278 height 8
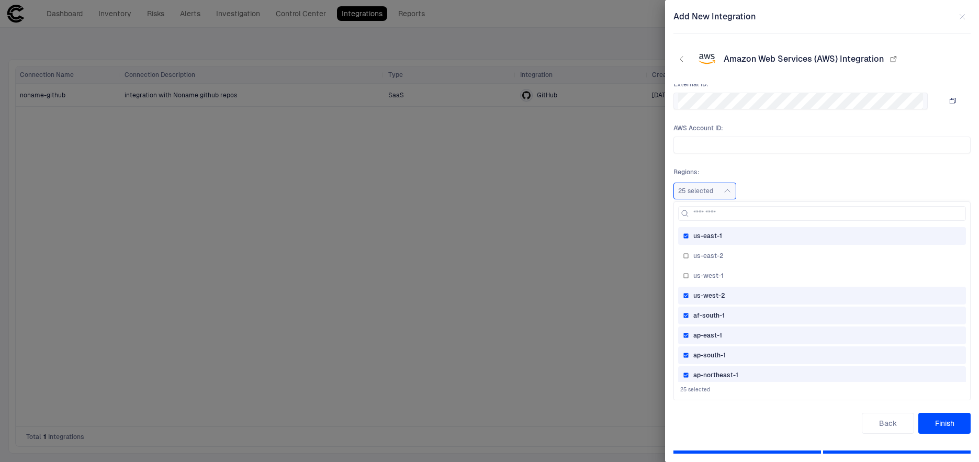
click at [734, 292] on div "us-west-2" at bounding box center [822, 295] width 278 height 8
click at [739, 313] on div "af-south-1" at bounding box center [822, 315] width 278 height 8
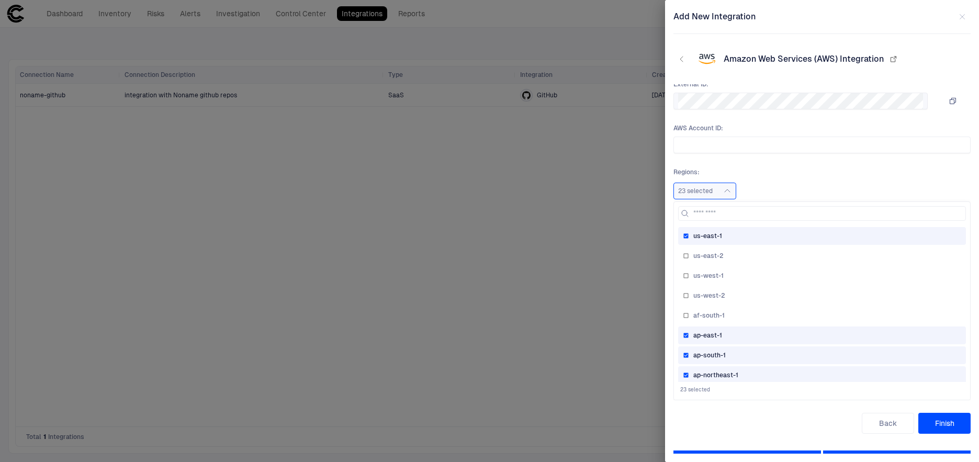
click at [739, 335] on div "ap-east-1" at bounding box center [822, 335] width 278 height 8
click at [739, 355] on div "ap-south-1" at bounding box center [822, 355] width 278 height 8
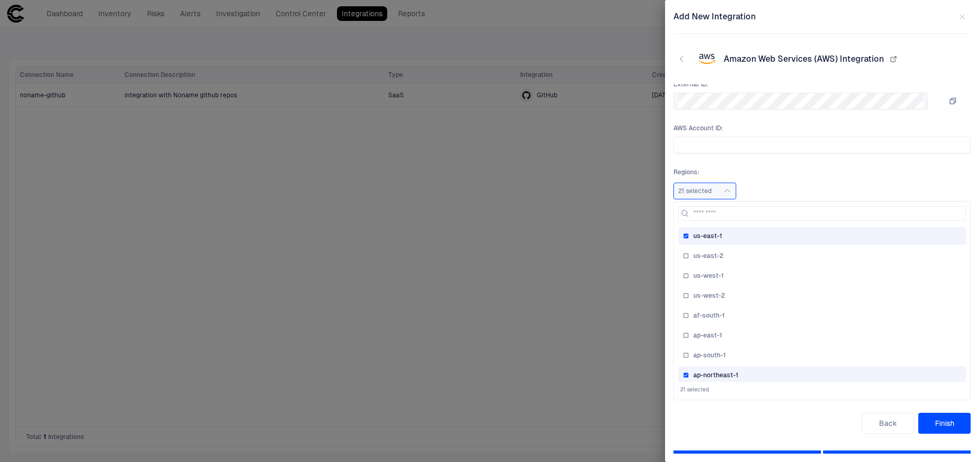
click at [748, 369] on div "ap-northeast-1" at bounding box center [822, 375] width 288 height 18
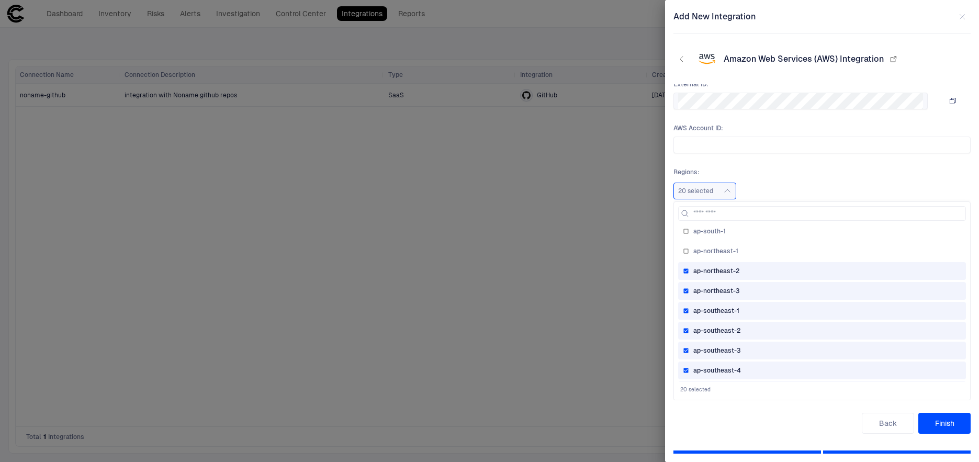
scroll to position [164, 0]
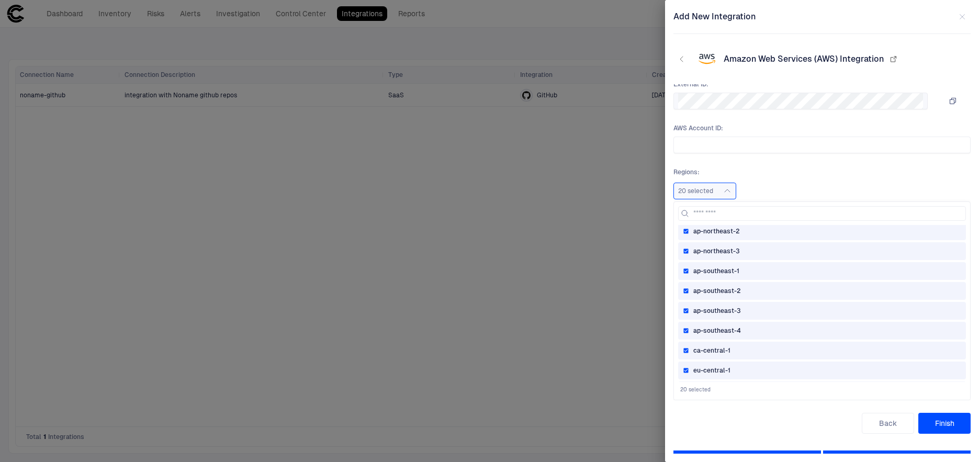
click at [758, 235] on div "ap-northeast-2" at bounding box center [822, 231] width 288 height 18
click at [758, 251] on div "ap-northeast-3" at bounding box center [822, 251] width 278 height 8
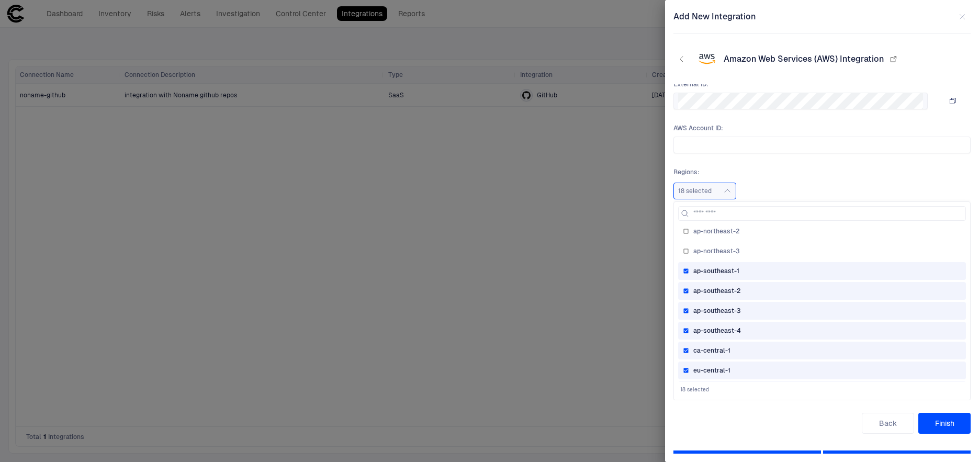
click at [758, 270] on div "ap-southeast-1" at bounding box center [822, 271] width 278 height 8
click at [758, 295] on div "ap-southeast-2" at bounding box center [822, 291] width 288 height 18
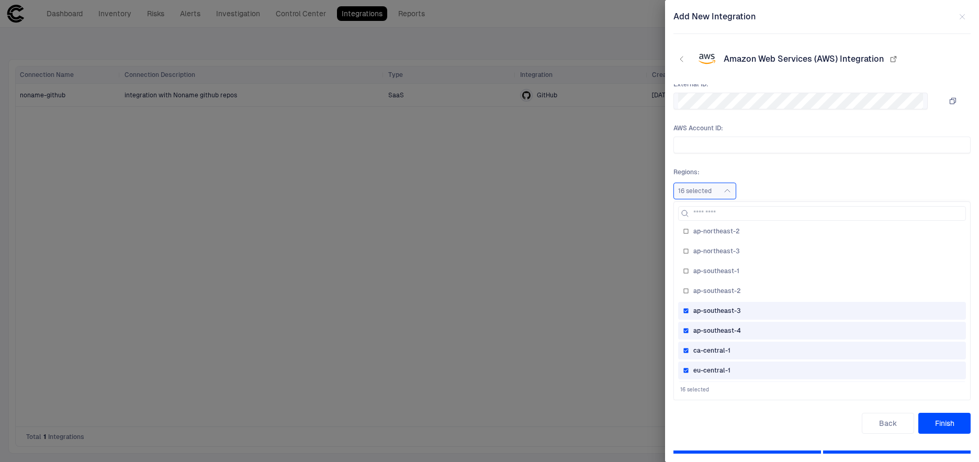
click at [758, 313] on div "ap-southeast-3" at bounding box center [822, 311] width 278 height 8
click at [758, 329] on div "ap-southeast-4" at bounding box center [822, 330] width 278 height 8
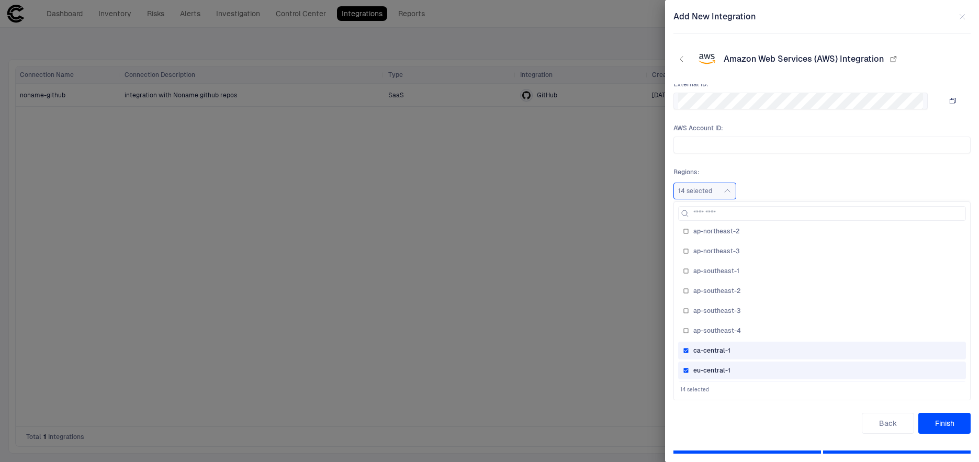
click at [758, 354] on div "ca-central-1" at bounding box center [822, 350] width 278 height 8
click at [758, 374] on div "eu-central-1" at bounding box center [822, 370] width 278 height 8
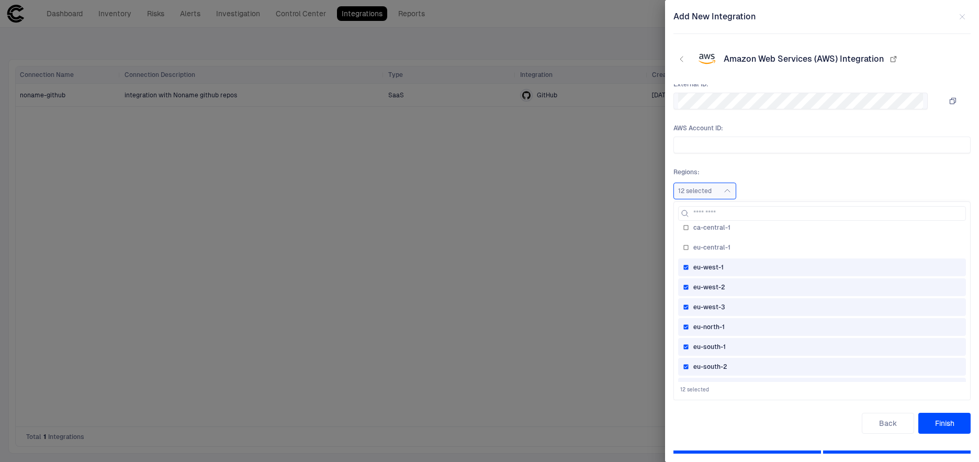
scroll to position [296, 0]
click at [773, 255] on div "eu-west-1" at bounding box center [822, 258] width 278 height 8
click at [773, 283] on div "eu-west-2" at bounding box center [822, 278] width 288 height 18
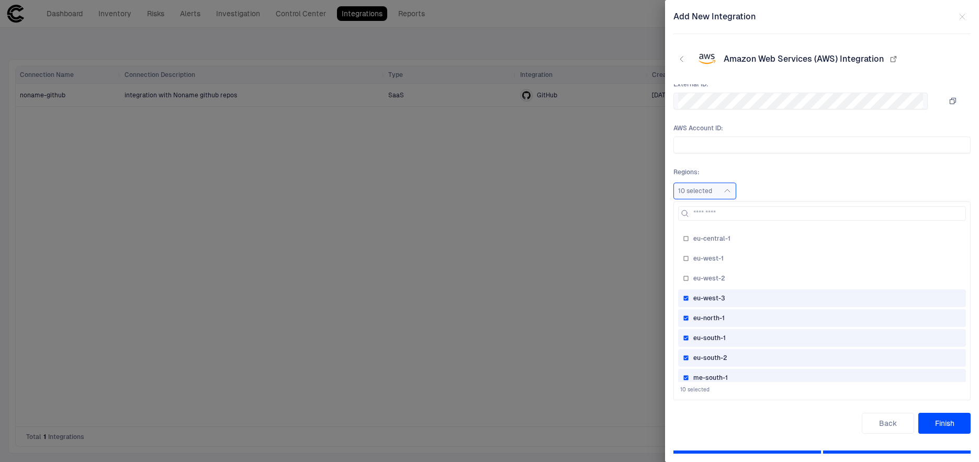
click at [773, 309] on div "eu-north-1" at bounding box center [822, 318] width 288 height 18
click at [773, 330] on div "eu-south-1" at bounding box center [822, 338] width 288 height 18
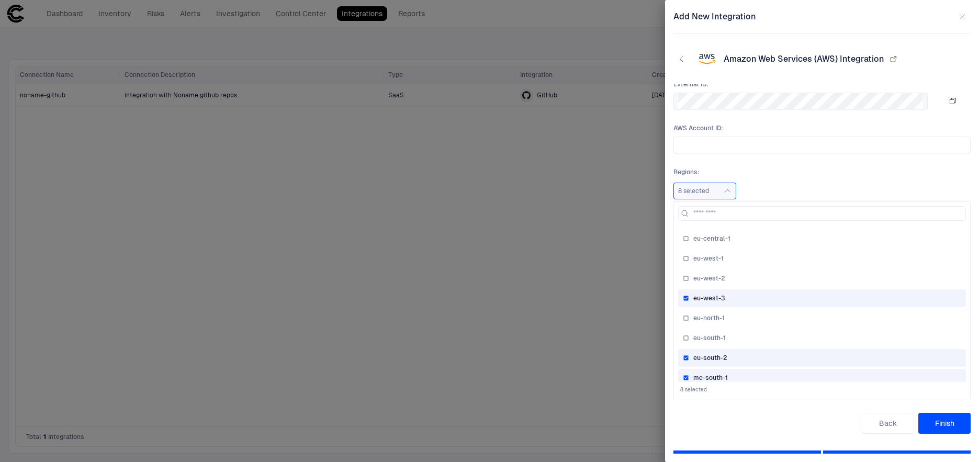
click at [774, 292] on div "eu-west-3" at bounding box center [822, 298] width 288 height 18
click at [776, 351] on div "eu-south-2" at bounding box center [822, 358] width 288 height 18
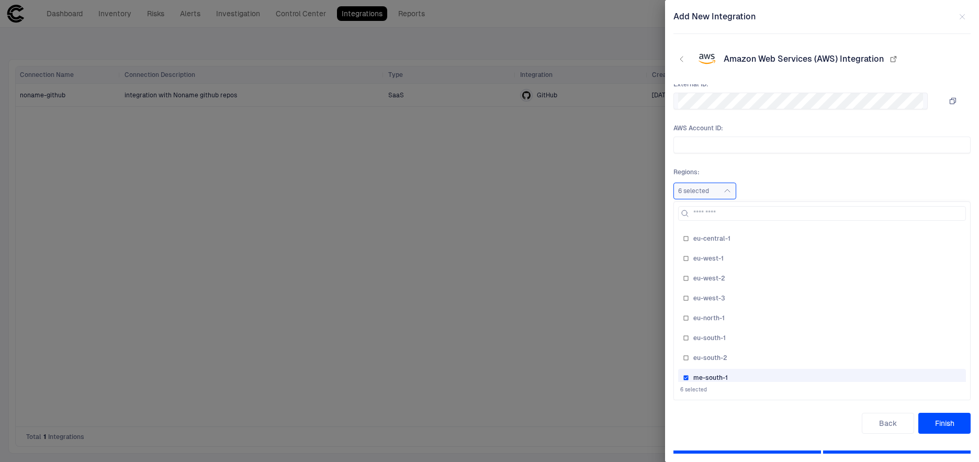
click at [776, 371] on div "me-south-1" at bounding box center [822, 378] width 288 height 18
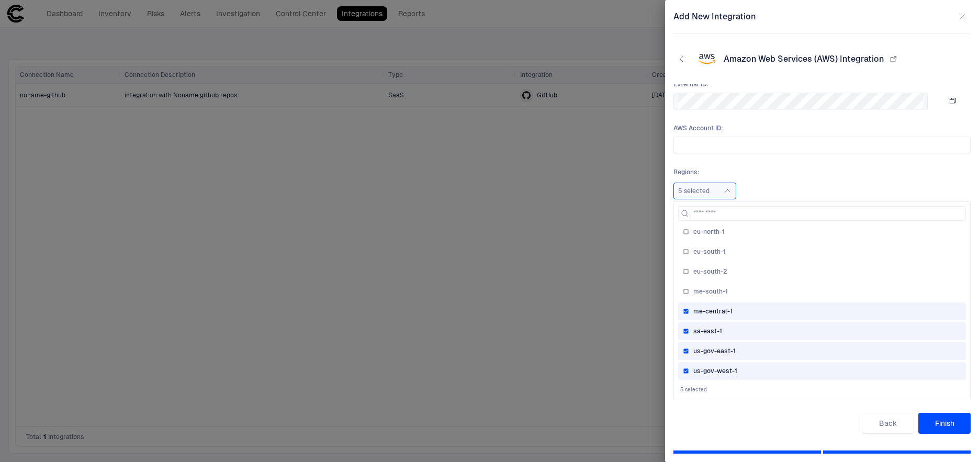
click at [771, 313] on div "me-central-1" at bounding box center [822, 311] width 278 height 8
click at [767, 331] on div "sa-east-1" at bounding box center [822, 331] width 278 height 8
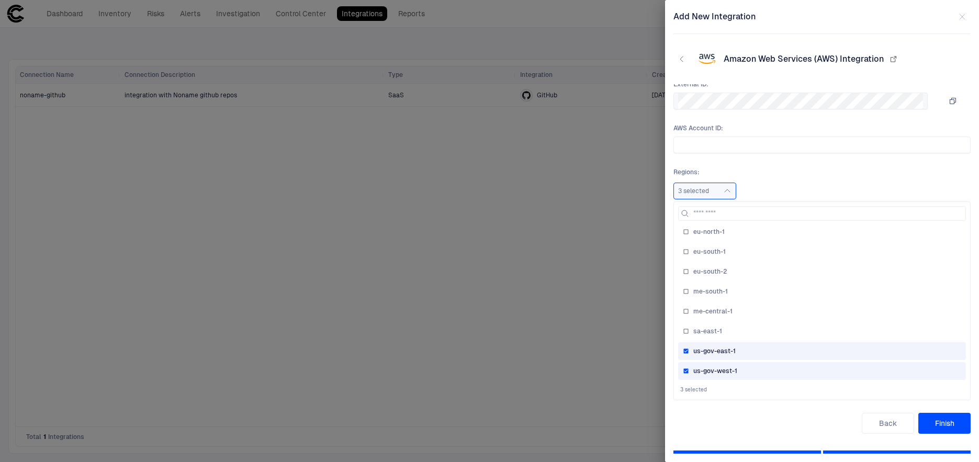
click at [767, 348] on div "us-gov-east-1" at bounding box center [822, 351] width 278 height 8
click at [767, 371] on div "us-gov-west-1" at bounding box center [822, 371] width 278 height 8
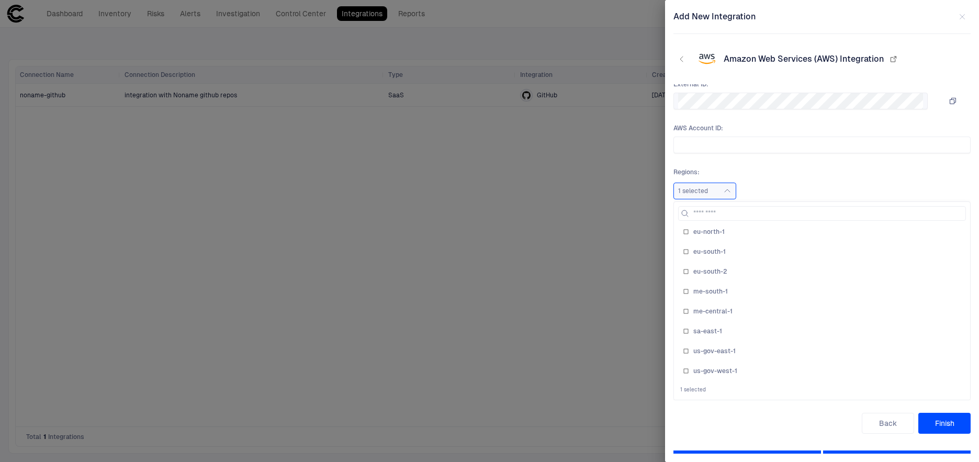
scroll to position [0, 0]
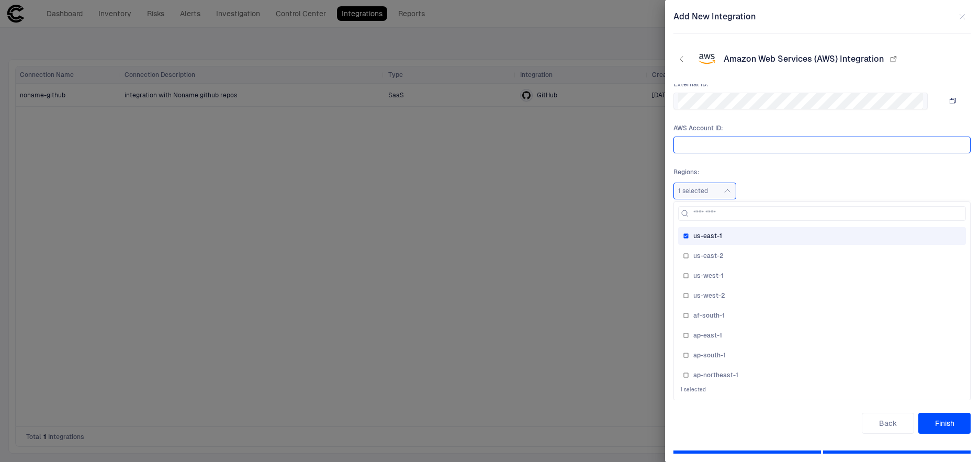
click at [782, 145] on input "text" at bounding box center [822, 145] width 288 height 16
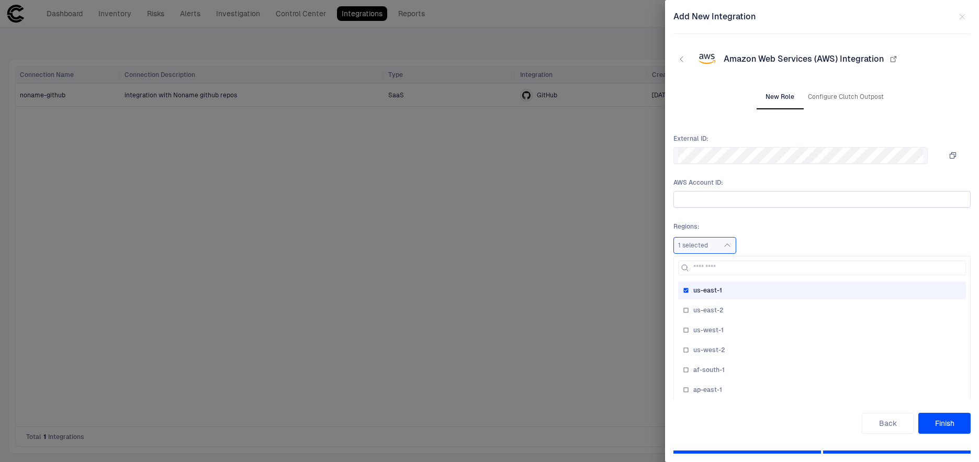
click at [782, 145] on div "External ID :" at bounding box center [800, 148] width 254 height 29
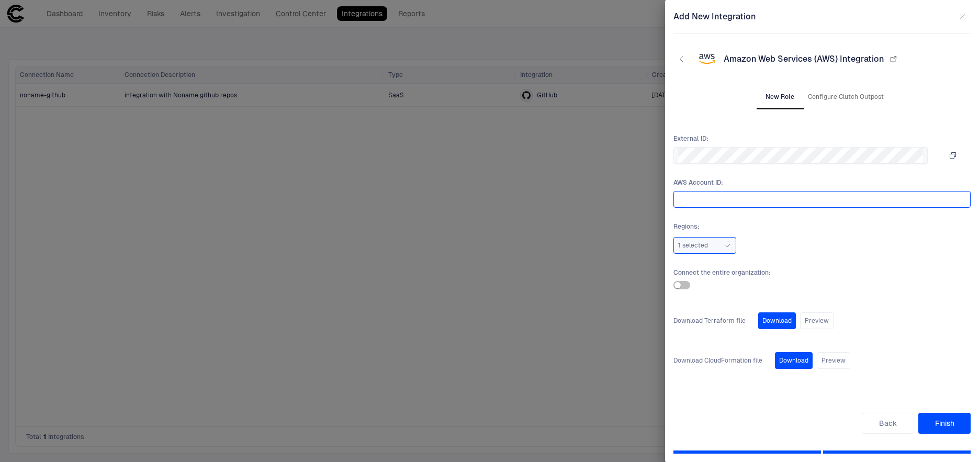
click at [746, 197] on input "text" at bounding box center [820, 199] width 284 height 16
paste input "**********"
type input "**********"
click at [774, 235] on div "Regions : 1 selected" at bounding box center [821, 237] width 297 height 31
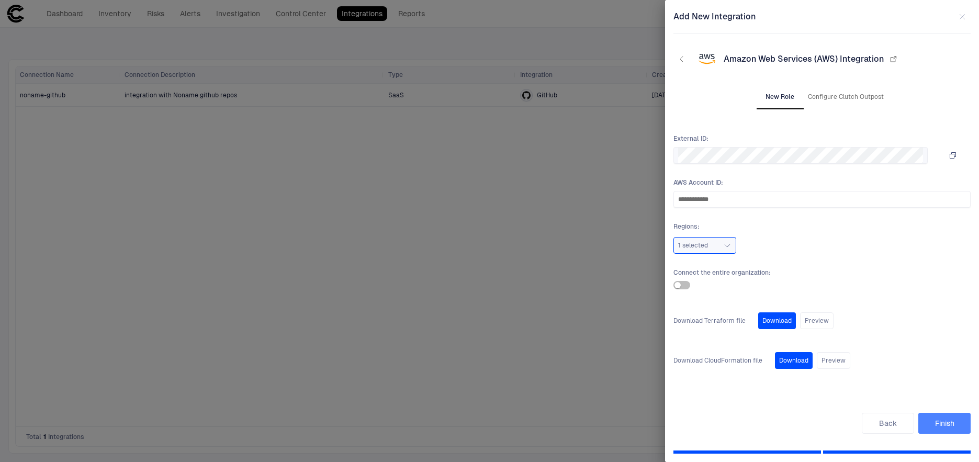
click at [945, 420] on button "Finish" at bounding box center [944, 423] width 52 height 21
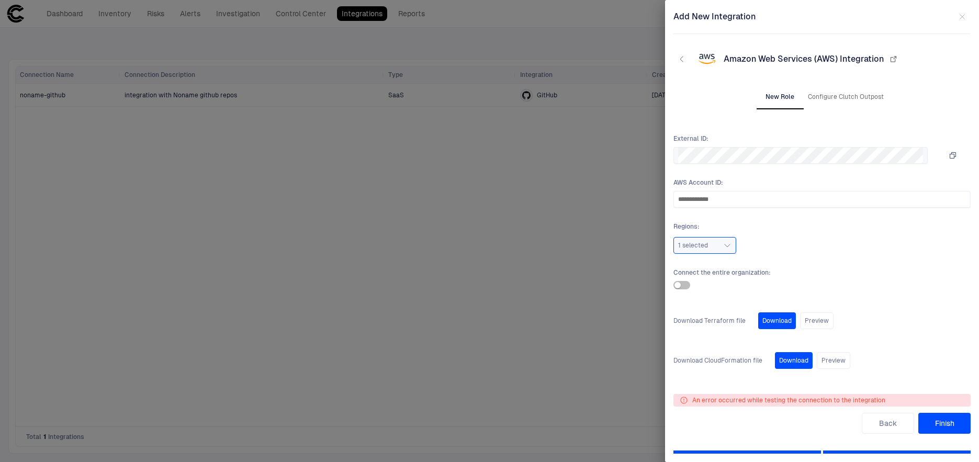
click at [945, 420] on button "Finish" at bounding box center [944, 423] width 52 height 21
click at [833, 358] on button "Preview" at bounding box center [833, 360] width 33 height 17
click at [824, 316] on button "Preview" at bounding box center [816, 320] width 33 height 17
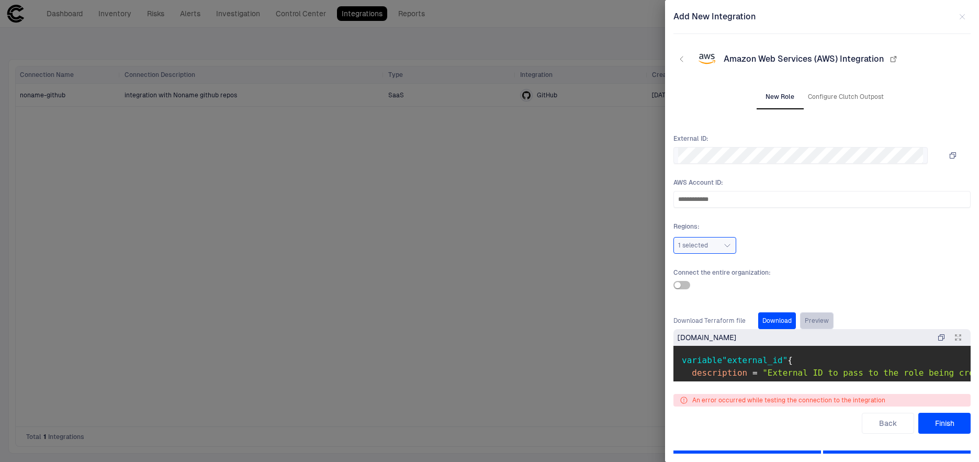
click at [819, 316] on button "Preview" at bounding box center [816, 320] width 33 height 17
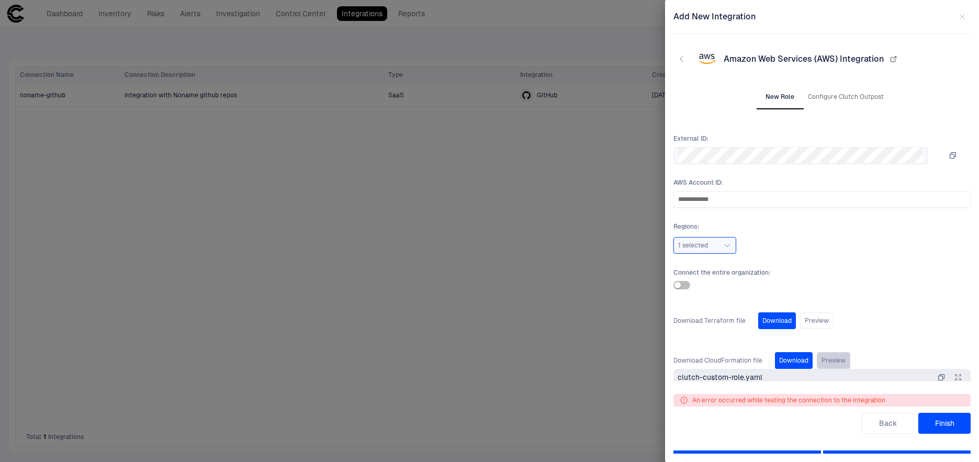
click at [830, 356] on button "Preview" at bounding box center [833, 360] width 33 height 17
click at [947, 424] on button "Finish" at bounding box center [944, 423] width 52 height 21
click at [848, 322] on div "Download Terraform file Download Preview" at bounding box center [821, 320] width 297 height 17
click at [808, 320] on button "Preview" at bounding box center [816, 320] width 33 height 17
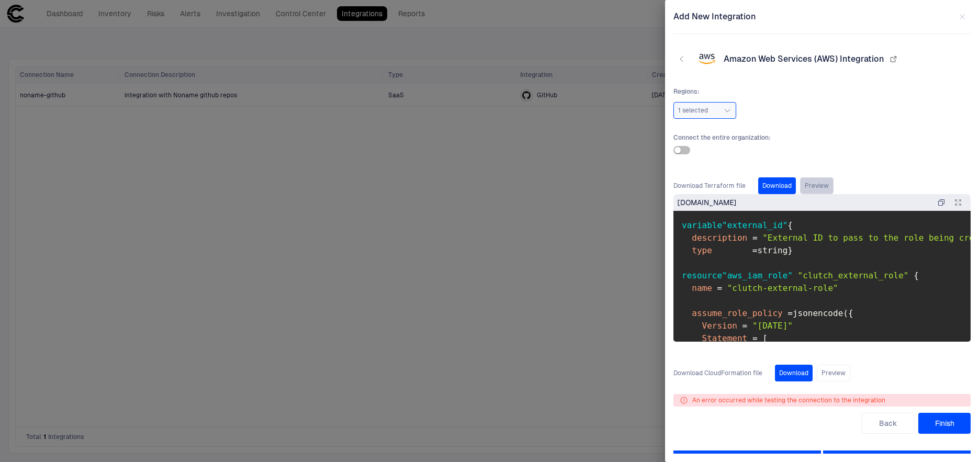
click at [809, 187] on button "Preview" at bounding box center [816, 185] width 33 height 17
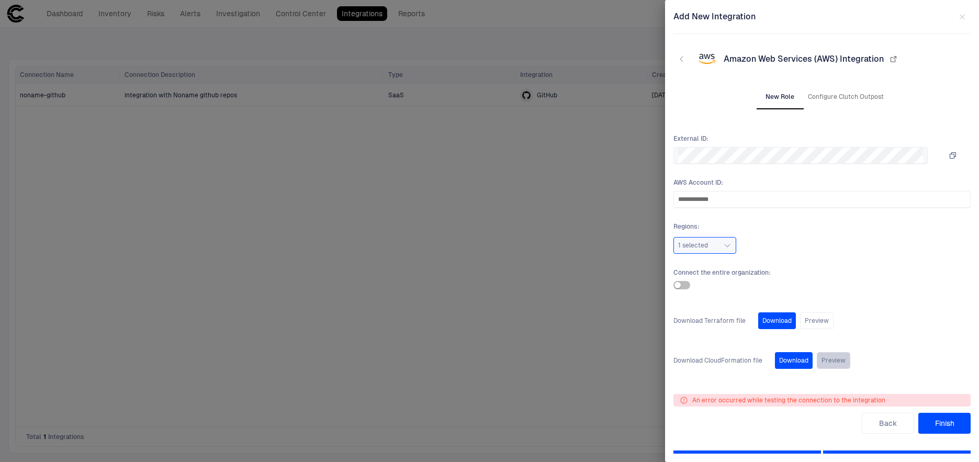
click at [835, 361] on button "Preview" at bounding box center [833, 360] width 33 height 17
click at [834, 363] on button "Preview" at bounding box center [833, 360] width 33 height 17
click at [946, 421] on button "Finish" at bounding box center [944, 423] width 52 height 21
click at [881, 422] on button "Back" at bounding box center [888, 423] width 52 height 21
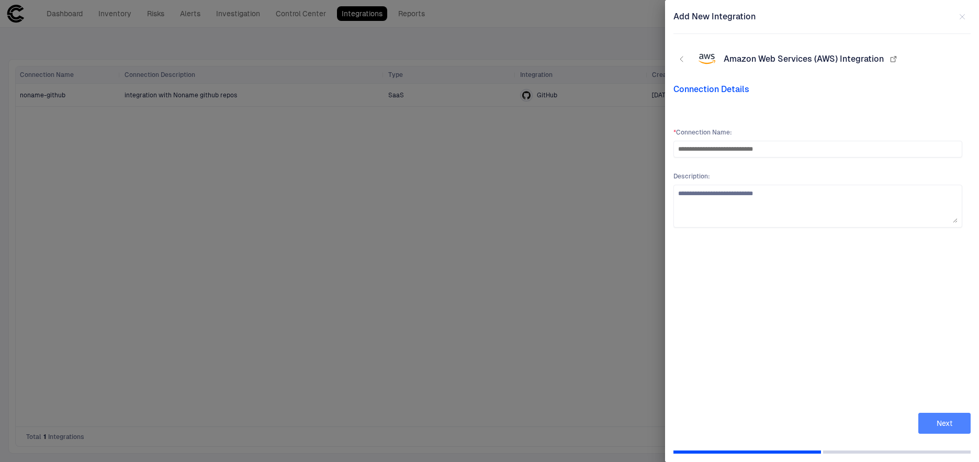
click at [927, 422] on button "Next" at bounding box center [944, 423] width 52 height 21
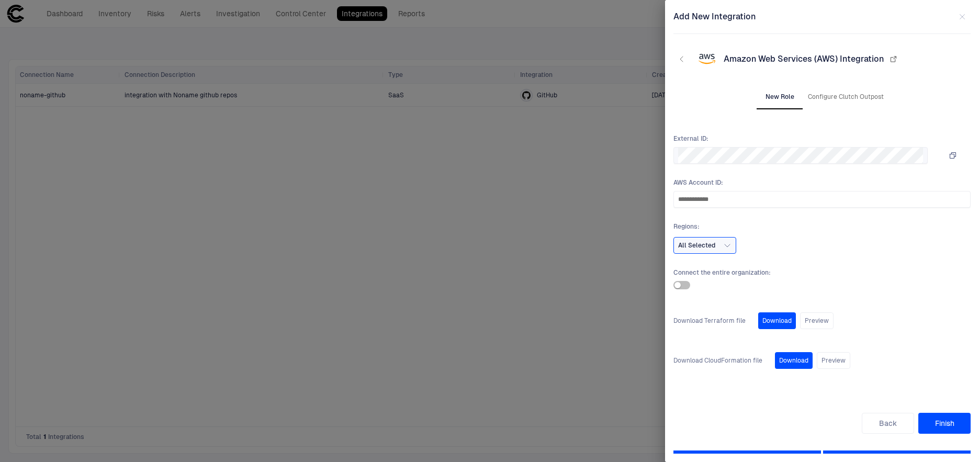
click at [927, 422] on button "Finish" at bounding box center [944, 423] width 52 height 21
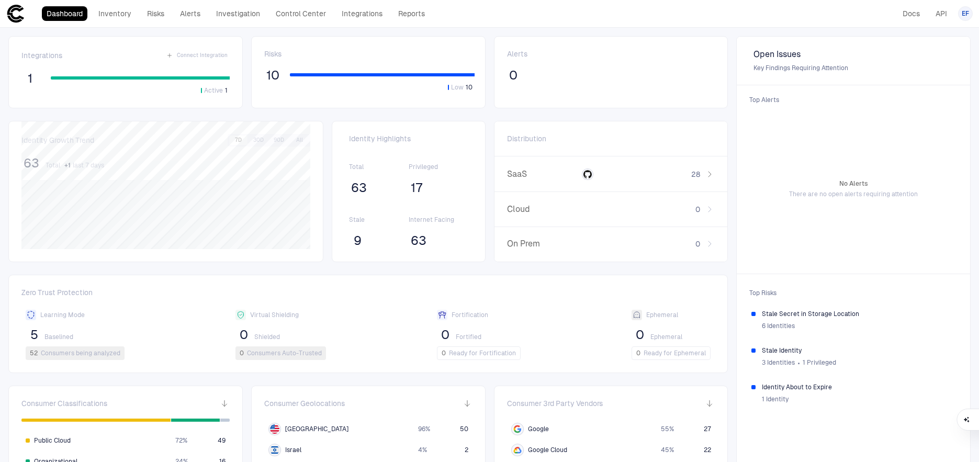
click at [358, 188] on span "63" at bounding box center [359, 188] width 16 height 16
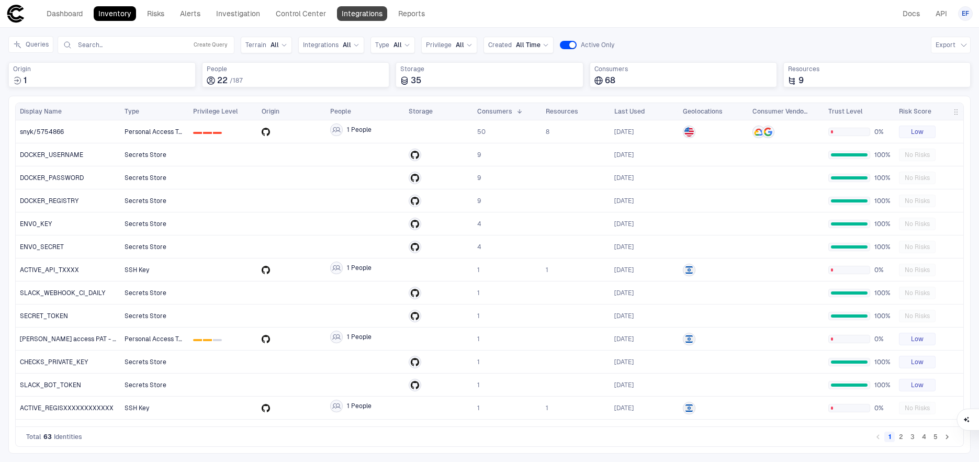
click at [369, 17] on link "Integrations" at bounding box center [362, 13] width 50 height 15
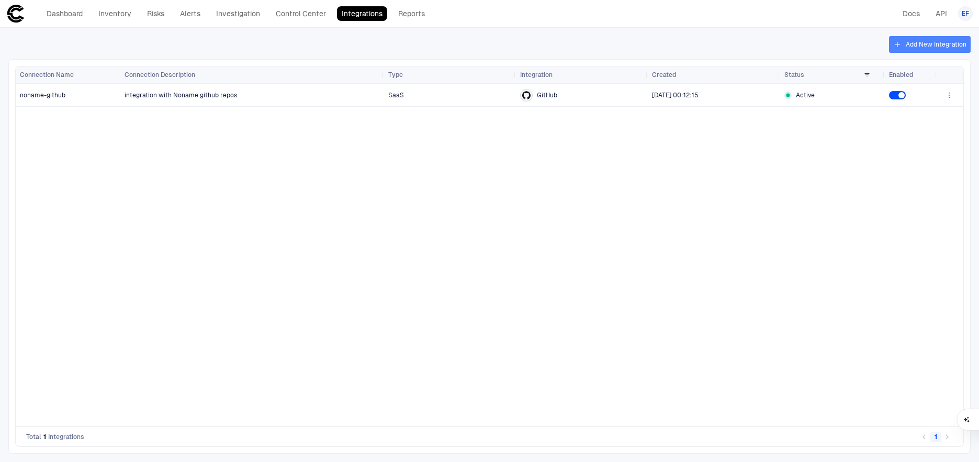
click at [931, 45] on button "Add New Integration" at bounding box center [930, 44] width 82 height 17
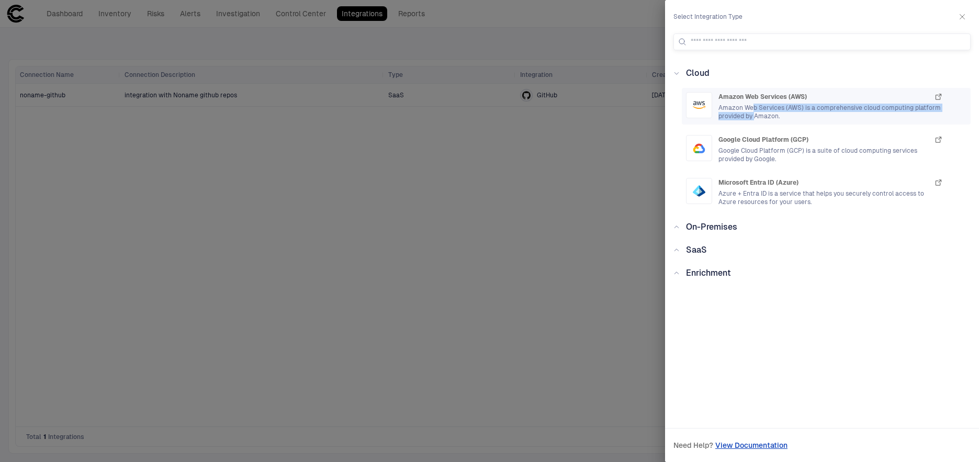
click at [754, 111] on span "Amazon Web Services (AWS) is a comprehensive cloud computing platform provided …" at bounding box center [830, 112] width 224 height 17
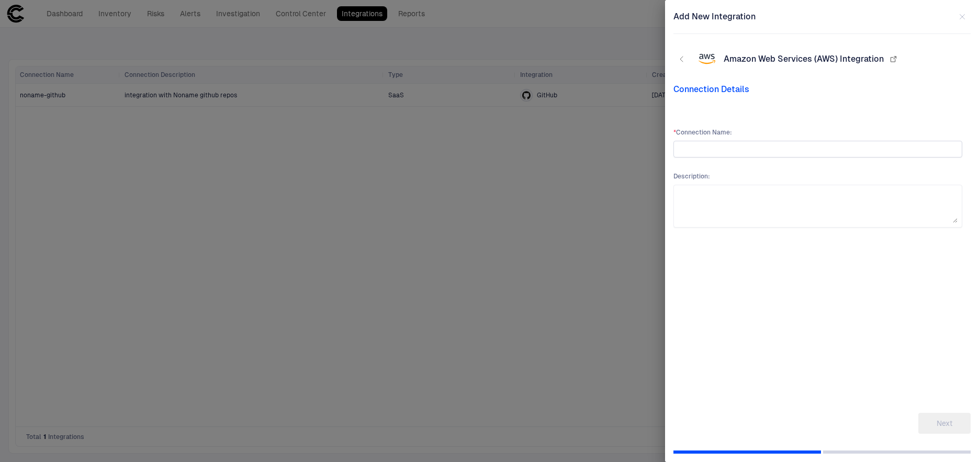
click at [727, 149] on input "text" at bounding box center [817, 149] width 279 height 16
type input "**********"
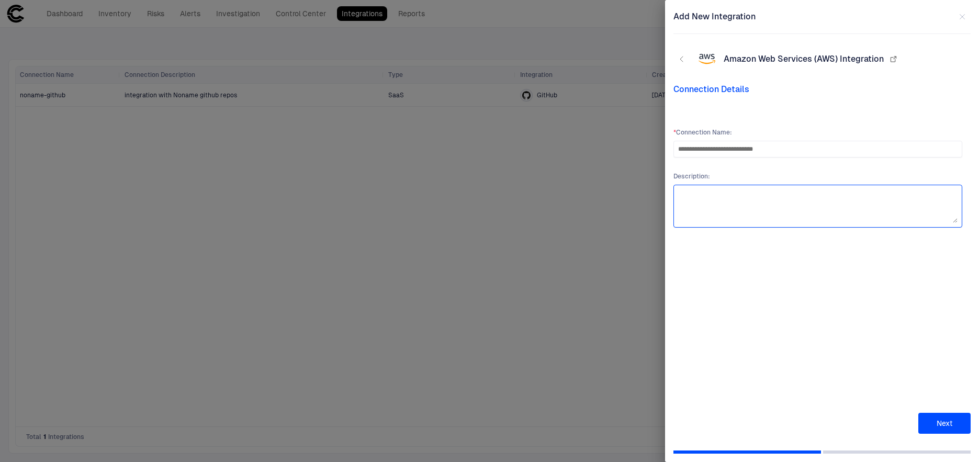
click at [718, 190] on textarea at bounding box center [817, 205] width 279 height 33
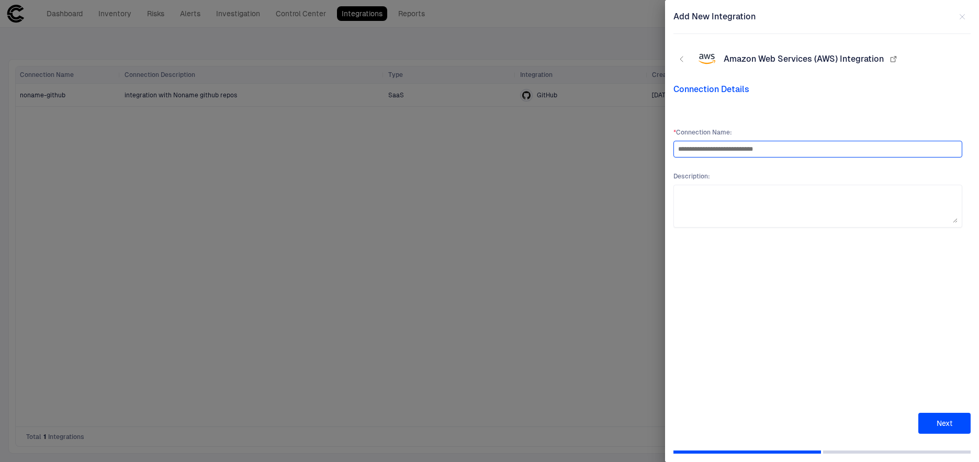
click at [731, 149] on input "**********" at bounding box center [817, 149] width 279 height 16
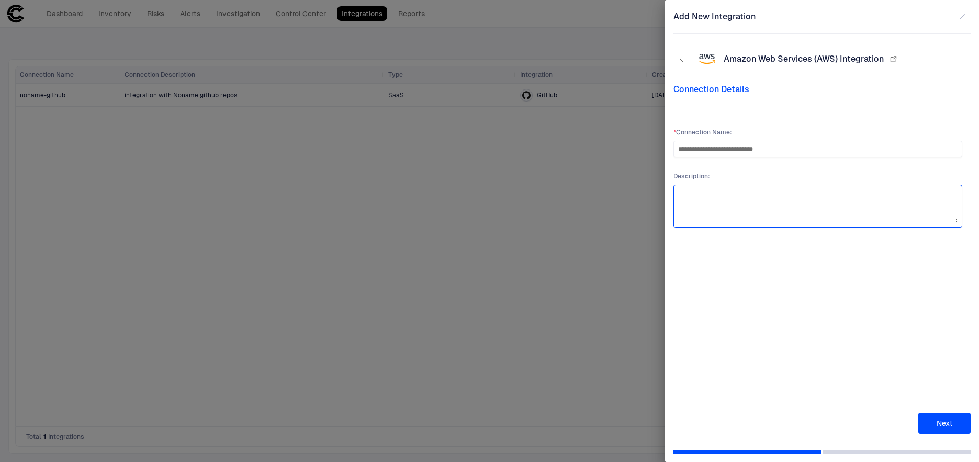
paste textarea "**********"
type textarea "**********"
click at [939, 428] on button "Next" at bounding box center [944, 423] width 52 height 21
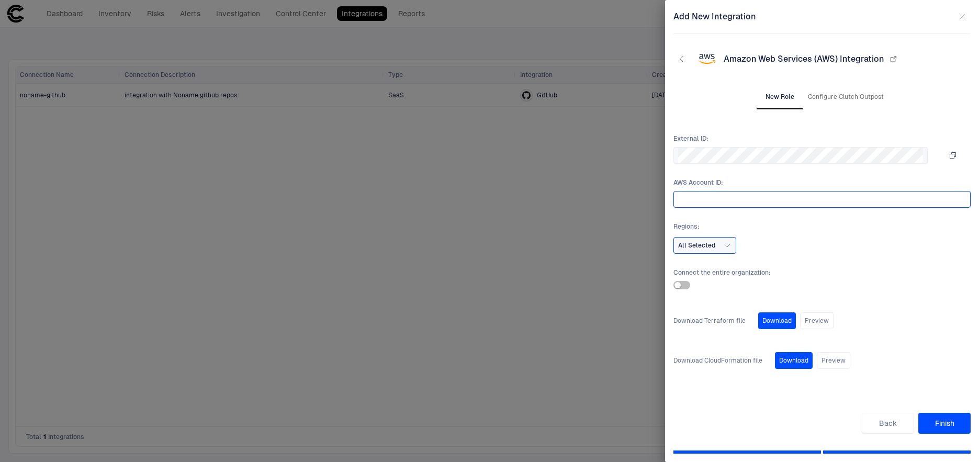
click at [734, 200] on input "text" at bounding box center [820, 199] width 284 height 16
type input "**********"
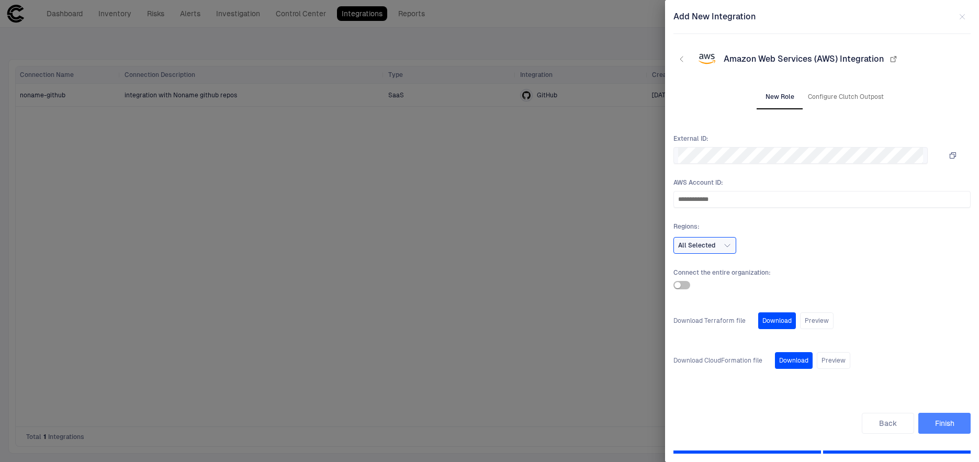
click at [951, 426] on button "Finish" at bounding box center [944, 423] width 52 height 21
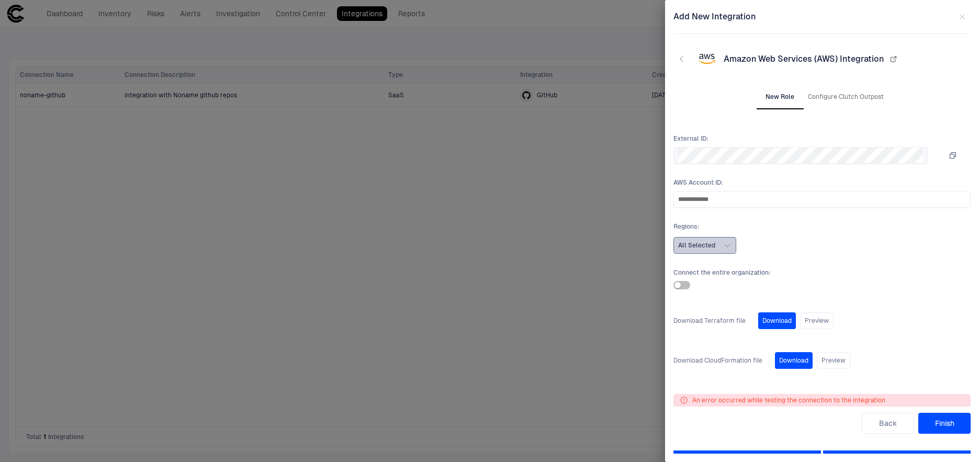
click at [706, 244] on span "All Selected" at bounding box center [696, 245] width 37 height 8
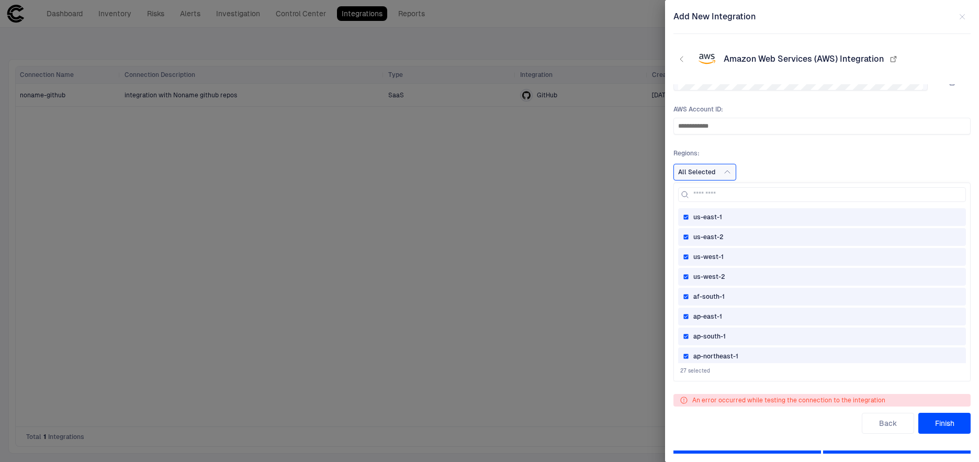
click at [702, 256] on span "us-west-1" at bounding box center [708, 257] width 30 height 8
click at [702, 239] on span "us-east-2" at bounding box center [708, 237] width 30 height 8
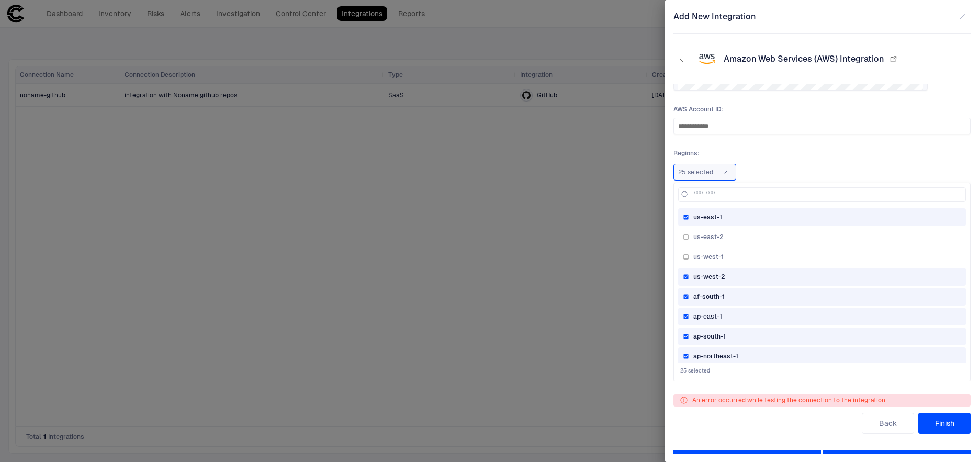
click at [702, 273] on span "us-west-2" at bounding box center [709, 277] width 32 height 8
click at [702, 300] on span "af-south-1" at bounding box center [708, 296] width 31 height 8
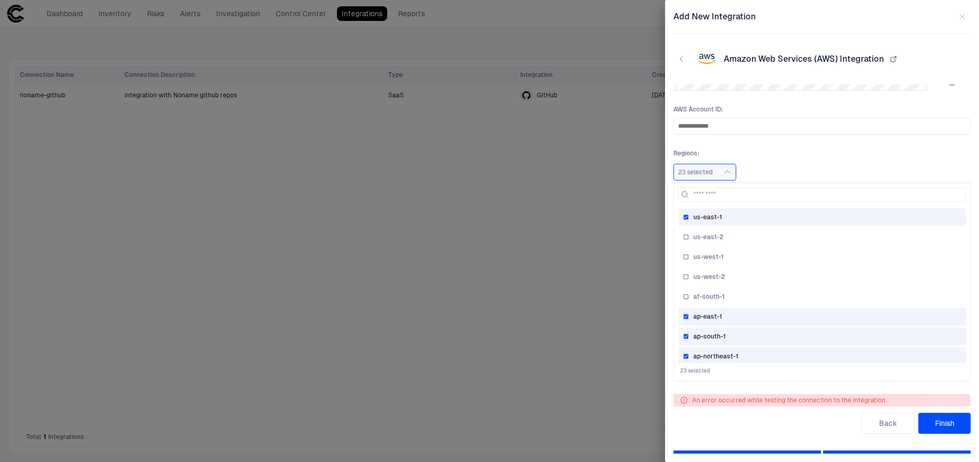
click at [702, 317] on span "ap-east-1" at bounding box center [707, 316] width 29 height 8
click at [702, 333] on span "ap-south-1" at bounding box center [709, 336] width 32 height 8
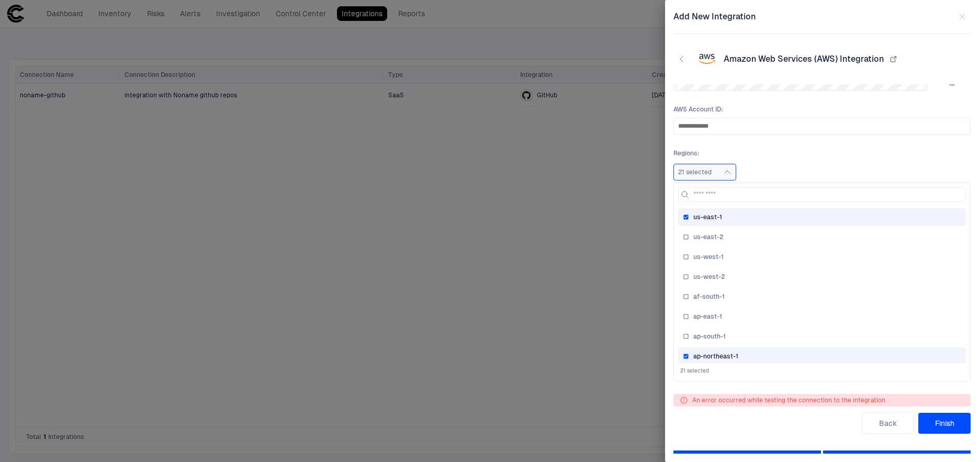
click at [702, 354] on span "ap-northeast-1" at bounding box center [715, 356] width 45 height 8
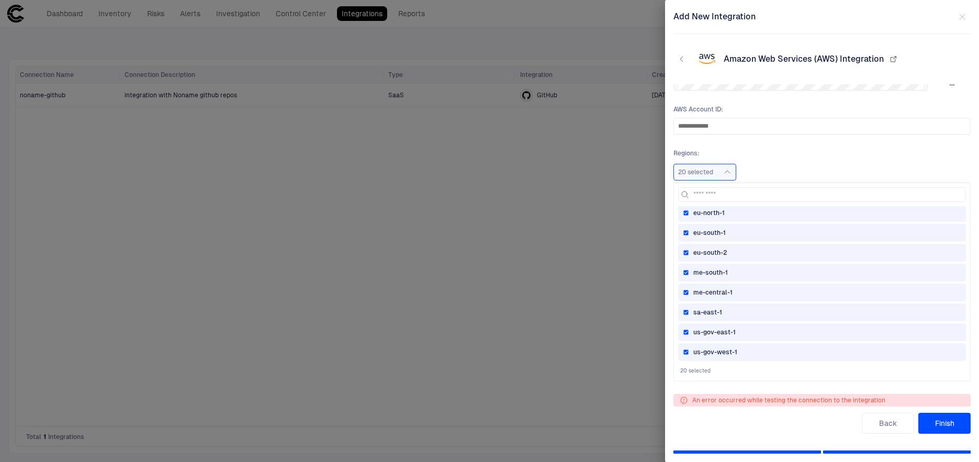
click at [702, 353] on span "us-gov-west-1" at bounding box center [715, 352] width 44 height 8
drag, startPoint x: 704, startPoint y: 325, endPoint x: 704, endPoint y: 307, distance: 17.8
click at [704, 322] on div "us-east-1 us-east-2 us-west-1 us-west-2 af-south-1 [GEOGRAPHIC_DATA]-east-1 [GE…" at bounding box center [822, 284] width 288 height 157
click at [704, 307] on div "sa-east-1" at bounding box center [822, 312] width 288 height 18
click at [708, 292] on span "me-central-1" at bounding box center [712, 292] width 39 height 8
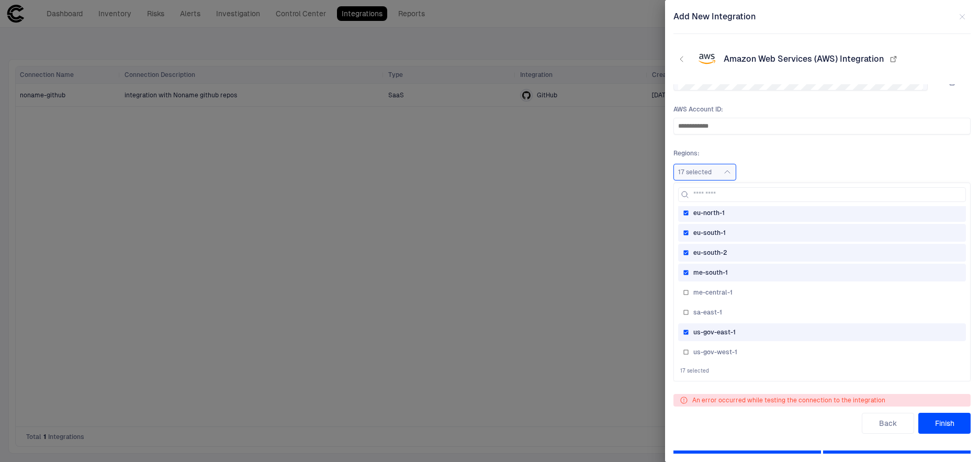
click at [708, 273] on span "me-south-1" at bounding box center [710, 272] width 35 height 8
click at [708, 252] on span "eu-south-2" at bounding box center [710, 252] width 34 height 8
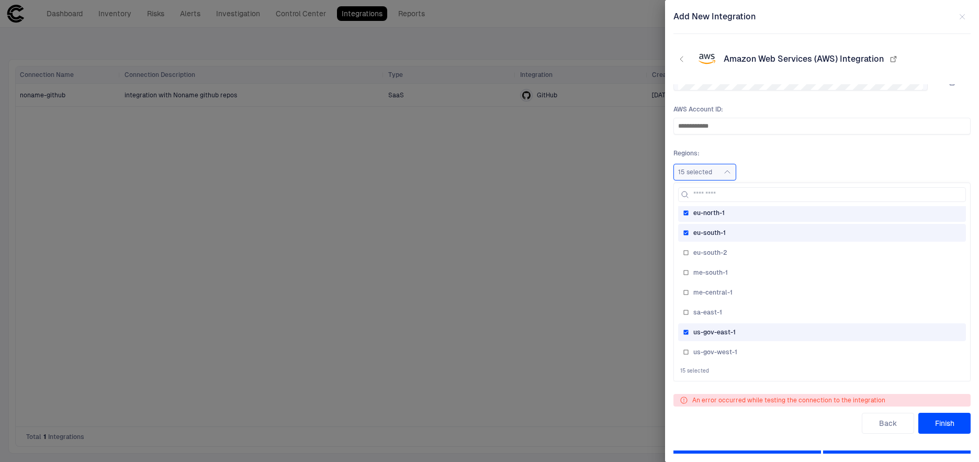
click at [709, 341] on div "us-gov-east-1" at bounding box center [822, 332] width 288 height 18
click at [711, 230] on span "eu-south-1" at bounding box center [709, 233] width 32 height 8
click at [711, 206] on div "eu-north-1" at bounding box center [822, 213] width 288 height 18
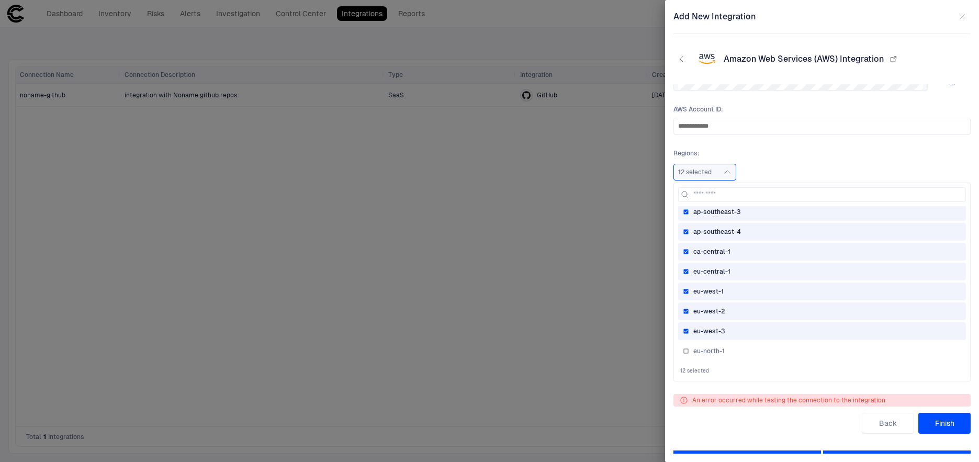
scroll to position [249, 0]
click at [719, 326] on span "eu-west-3" at bounding box center [709, 326] width 32 height 8
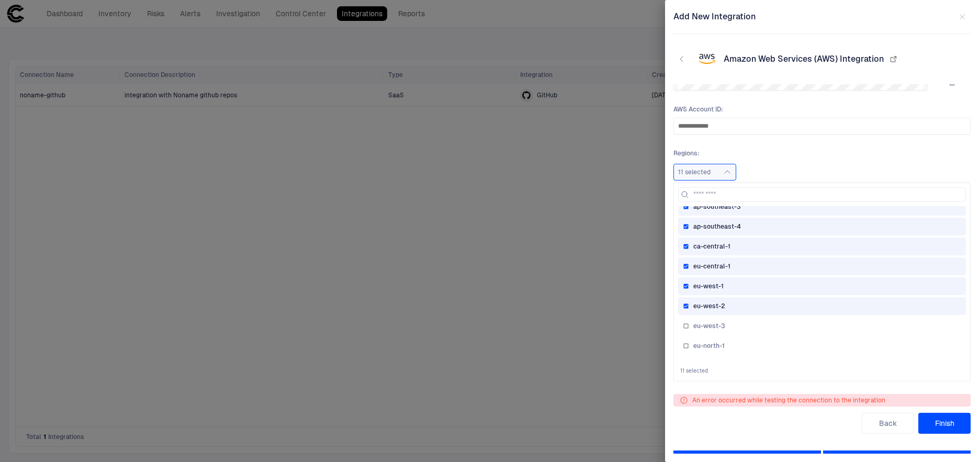
click at [719, 301] on div "eu-west-2" at bounding box center [822, 306] width 288 height 18
click at [743, 287] on div "eu-west-1" at bounding box center [822, 286] width 278 height 8
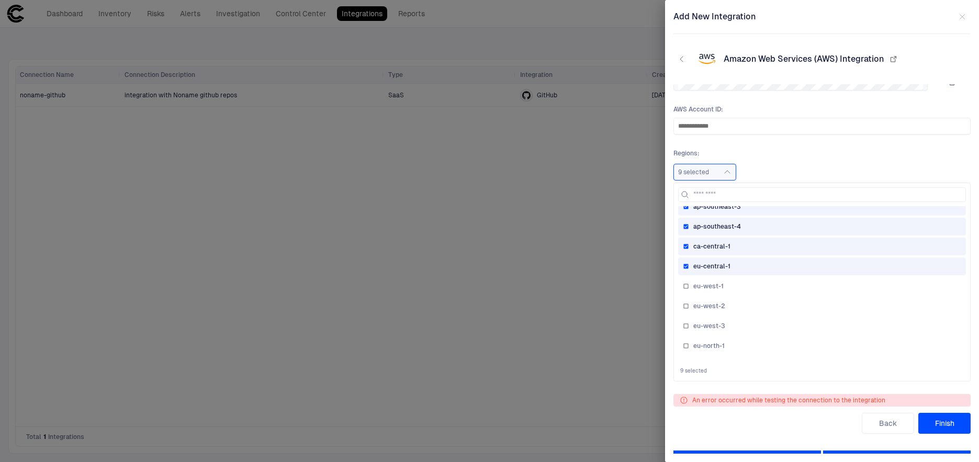
click at [743, 266] on div "eu-central-1" at bounding box center [822, 266] width 278 height 8
click at [746, 248] on div "ca-central-1" at bounding box center [822, 246] width 278 height 8
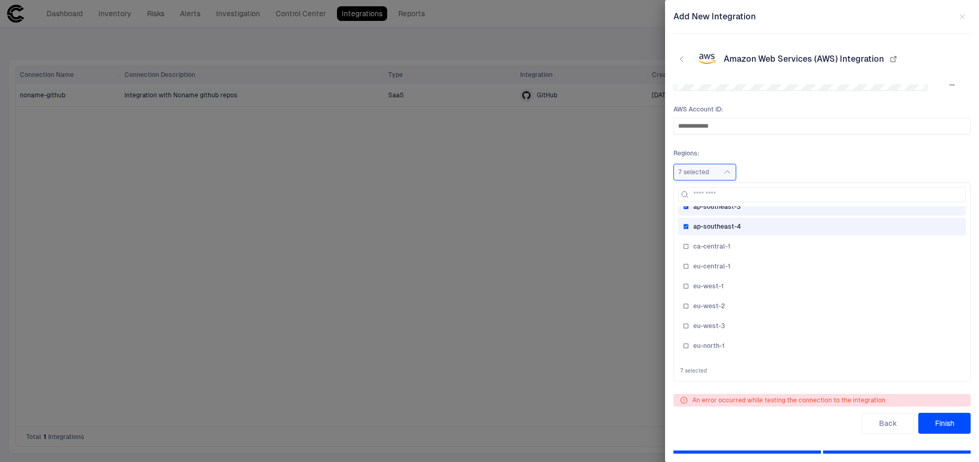
click at [746, 232] on div "ap-southeast-4" at bounding box center [822, 227] width 288 height 18
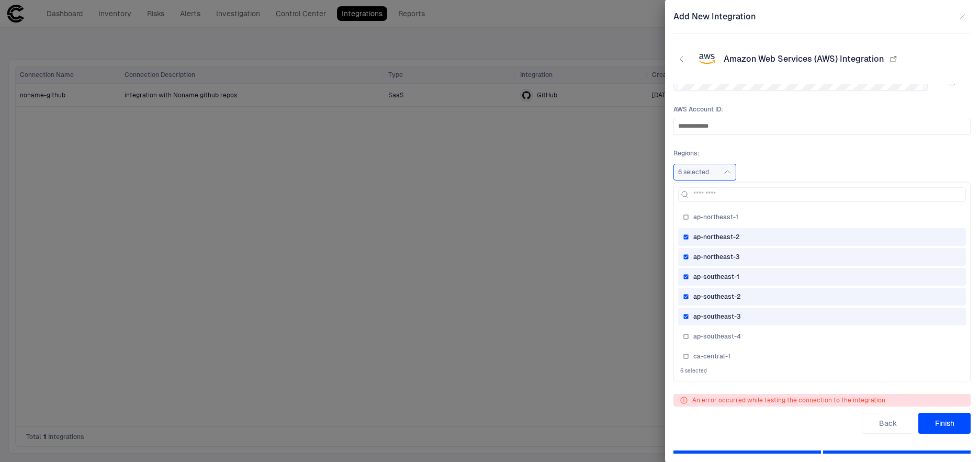
scroll to position [129, 0]
click at [759, 247] on div "ap-northeast-2" at bounding box center [822, 247] width 278 height 8
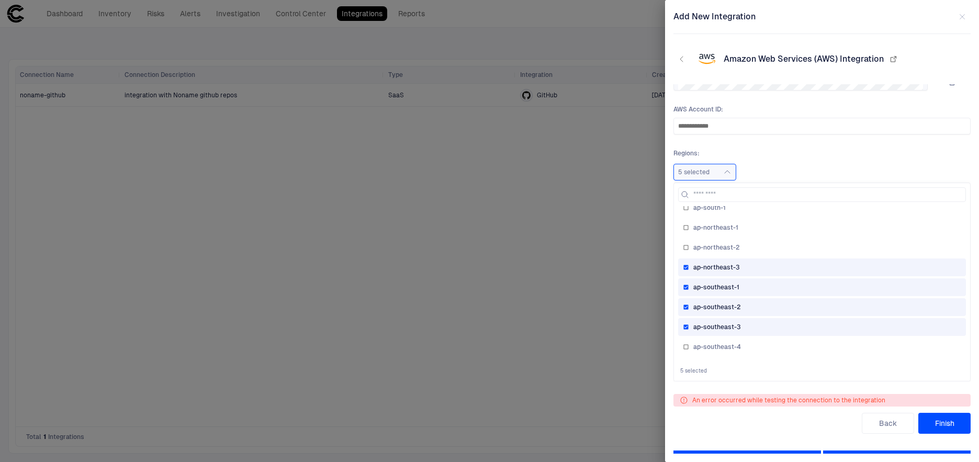
click at [739, 268] on div "ap-northeast-3" at bounding box center [822, 267] width 278 height 8
click at [757, 283] on div "ap-southeast-1" at bounding box center [822, 287] width 278 height 8
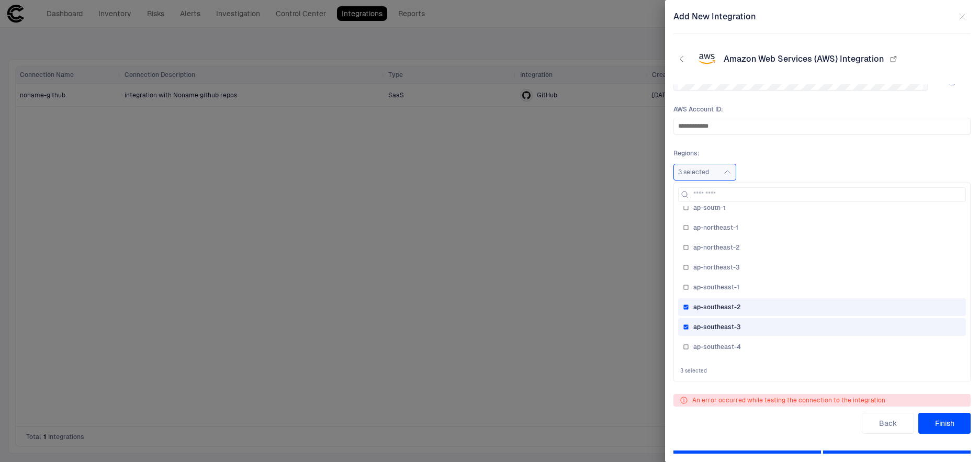
click at [740, 308] on div "ap-southeast-2" at bounding box center [822, 307] width 278 height 8
click at [749, 321] on div "ap-southeast-3" at bounding box center [822, 327] width 288 height 18
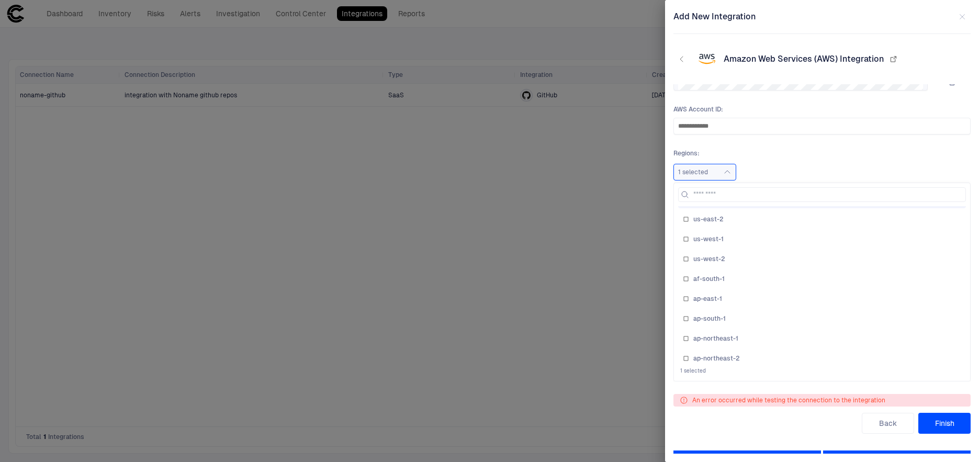
scroll to position [0, 0]
click at [820, 171] on div "1 selected us-east-1 us-east-2 us-west-1 us-west-2 af-south-1 ap-east-1 ap-sout…" at bounding box center [821, 172] width 297 height 17
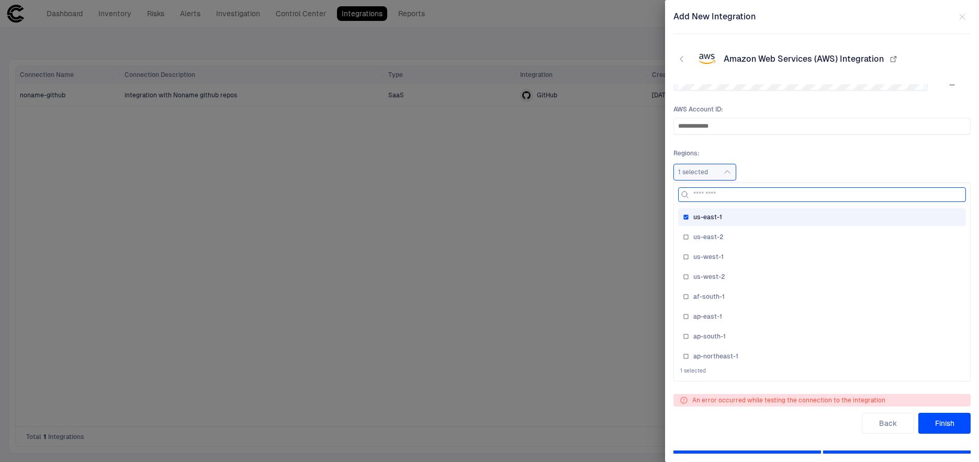
click at [772, 190] on input at bounding box center [828, 195] width 270 height 14
click at [723, 169] on icon "button" at bounding box center [727, 172] width 8 height 8
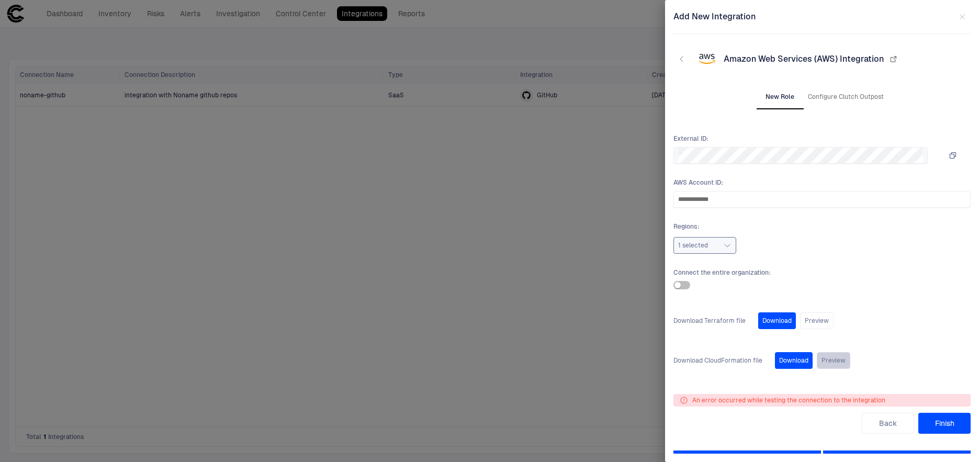
click at [835, 363] on button "Preview" at bounding box center [833, 360] width 33 height 17
click at [812, 321] on button "Preview" at bounding box center [816, 320] width 33 height 17
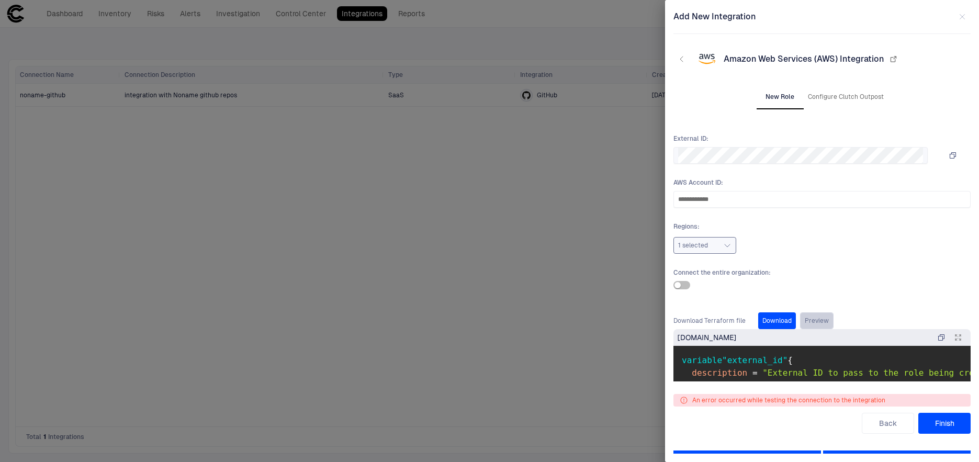
click at [812, 321] on button "Preview" at bounding box center [816, 320] width 33 height 17
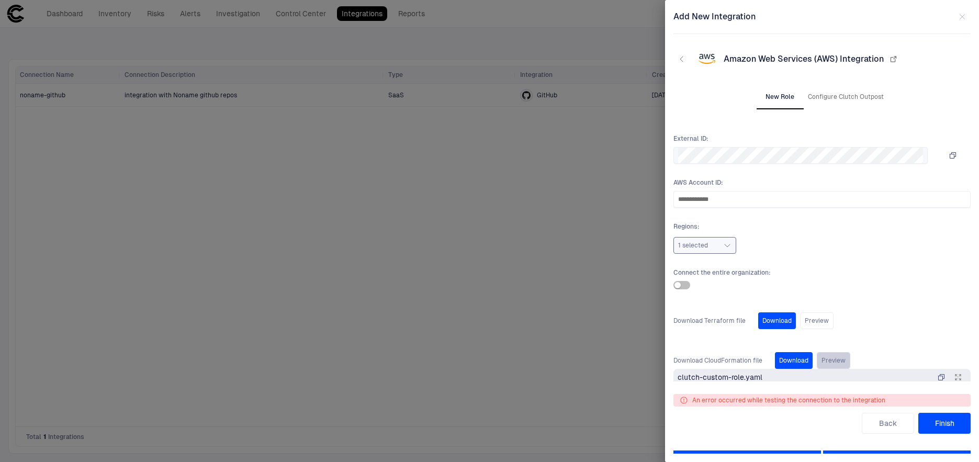
click at [824, 358] on button "Preview" at bounding box center [833, 360] width 33 height 17
click at [940, 418] on button "Finish" at bounding box center [944, 423] width 52 height 21
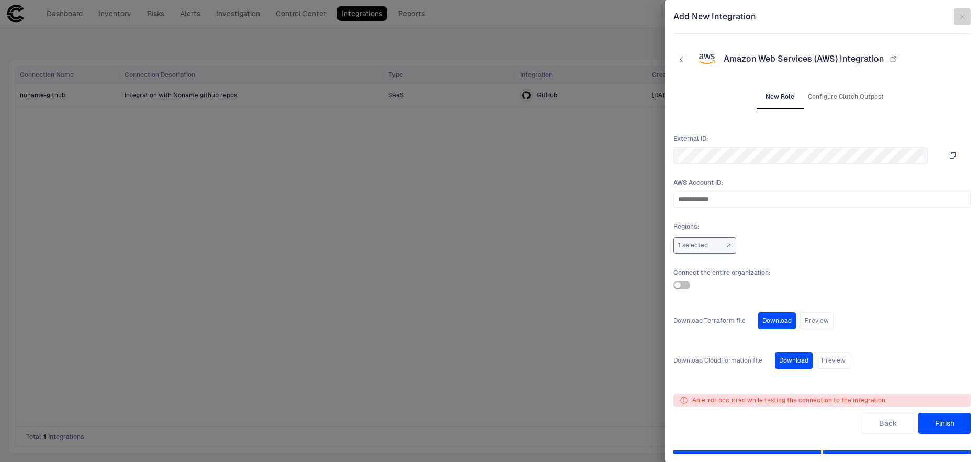
click at [964, 11] on button "button" at bounding box center [962, 16] width 17 height 17
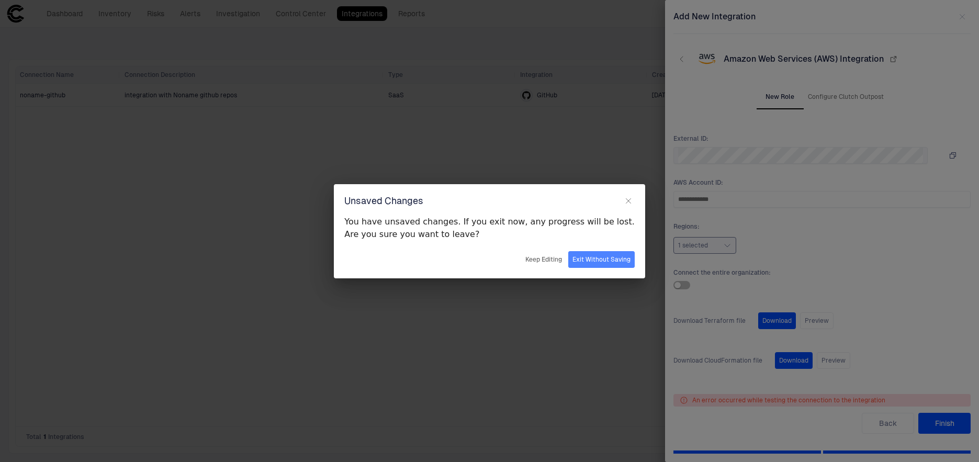
click at [587, 261] on button "Exit Without Saving" at bounding box center [601, 259] width 66 height 17
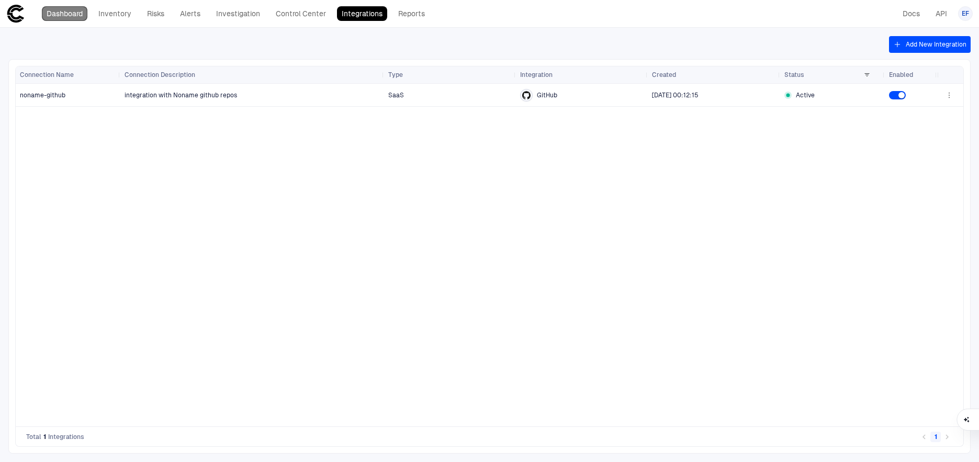
click at [58, 14] on link "Dashboard" at bounding box center [65, 13] width 46 height 15
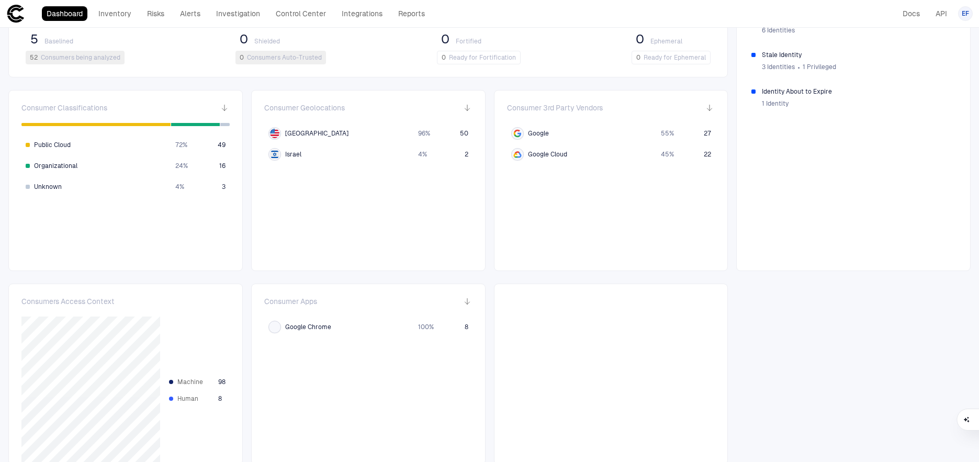
scroll to position [295, 0]
click at [297, 155] on span "Israel" at bounding box center [293, 155] width 16 height 8
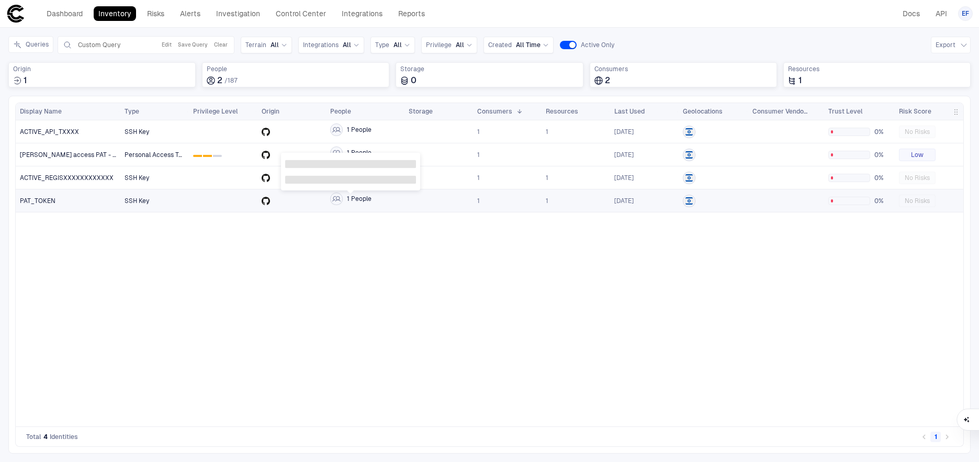
click at [335, 199] on icon at bounding box center [336, 198] width 8 height 5
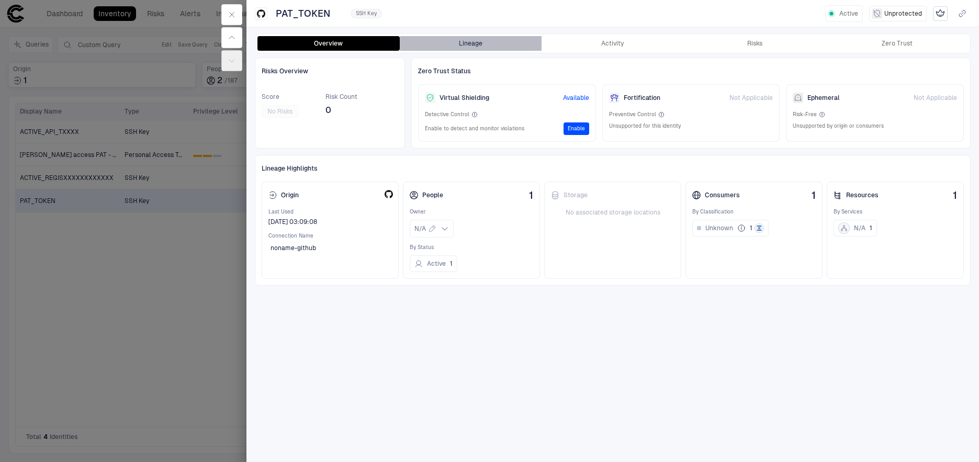
click at [470, 42] on button "Lineage" at bounding box center [471, 43] width 142 height 15
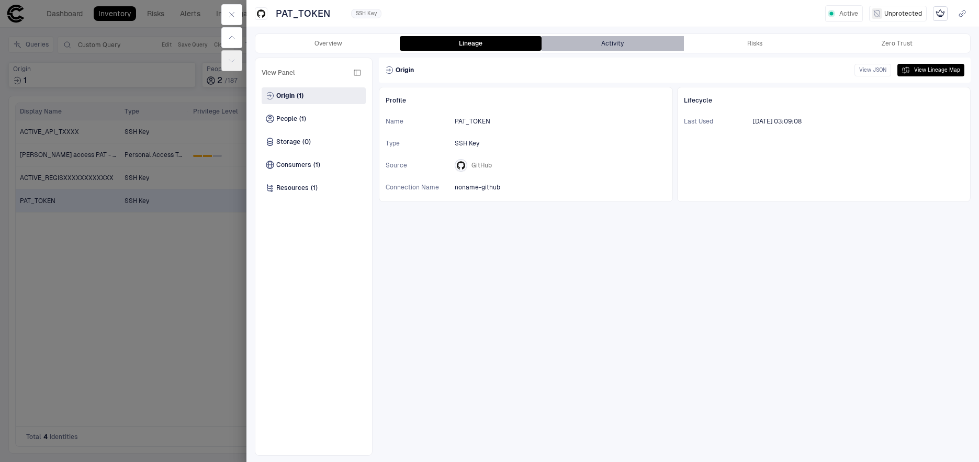
click at [615, 41] on button "Activity" at bounding box center [612, 43] width 142 height 15
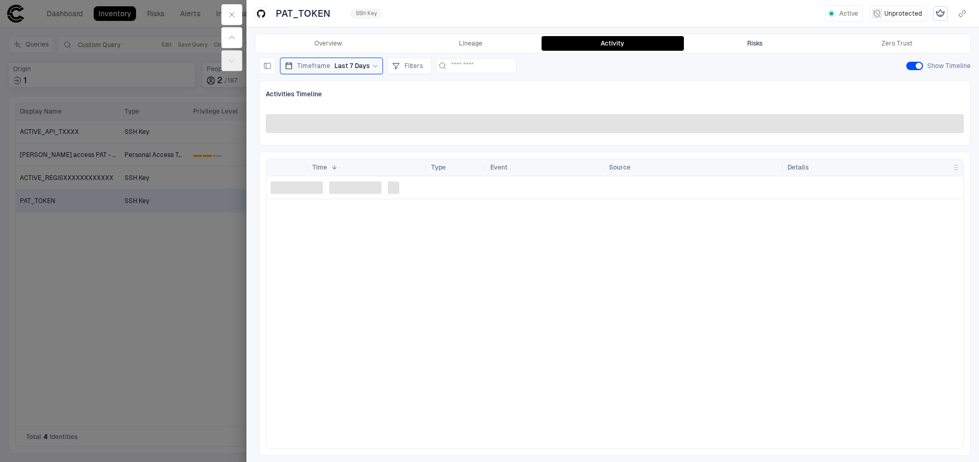
click at [768, 41] on button "Risks" at bounding box center [755, 43] width 142 height 15
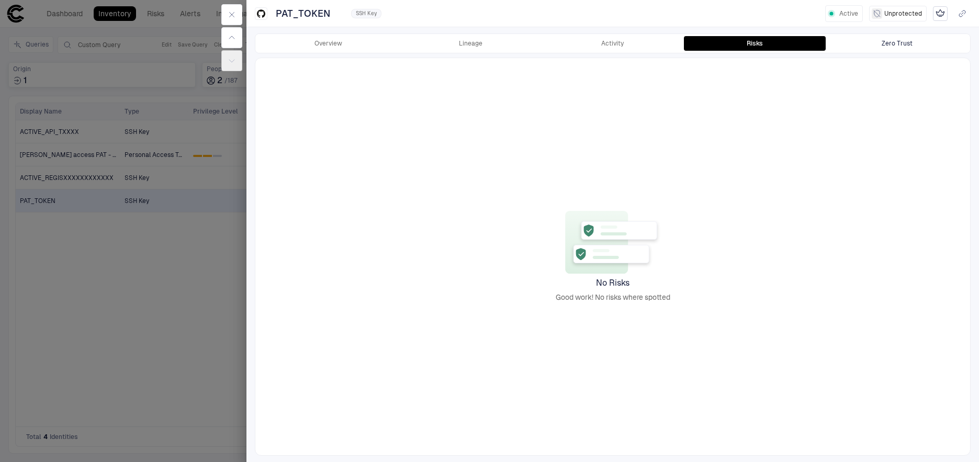
click at [886, 43] on div "Zero Trust" at bounding box center [896, 43] width 31 height 8
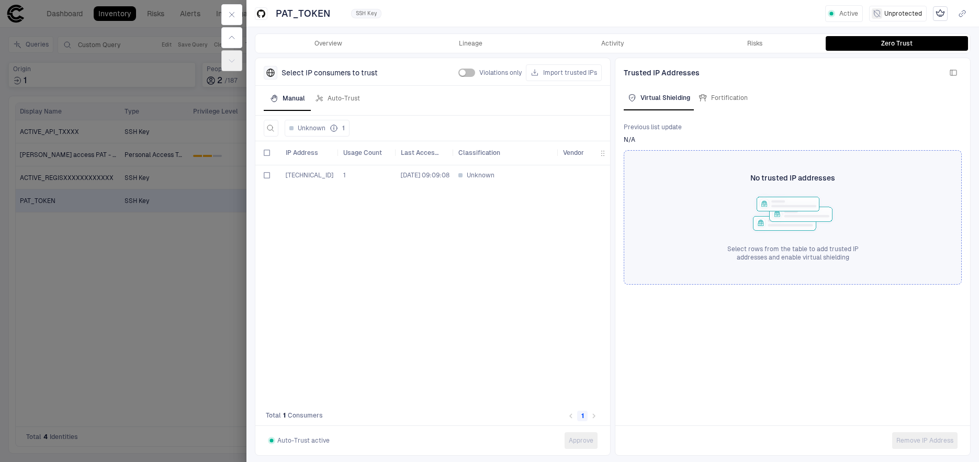
click at [294, 174] on span "23.79.224.10" at bounding box center [310, 175] width 48 height 7
click at [271, 173] on div at bounding box center [268, 175] width 18 height 19
click at [229, 10] on icon "button" at bounding box center [232, 14] width 8 height 8
